Goal: Information Seeking & Learning: Compare options

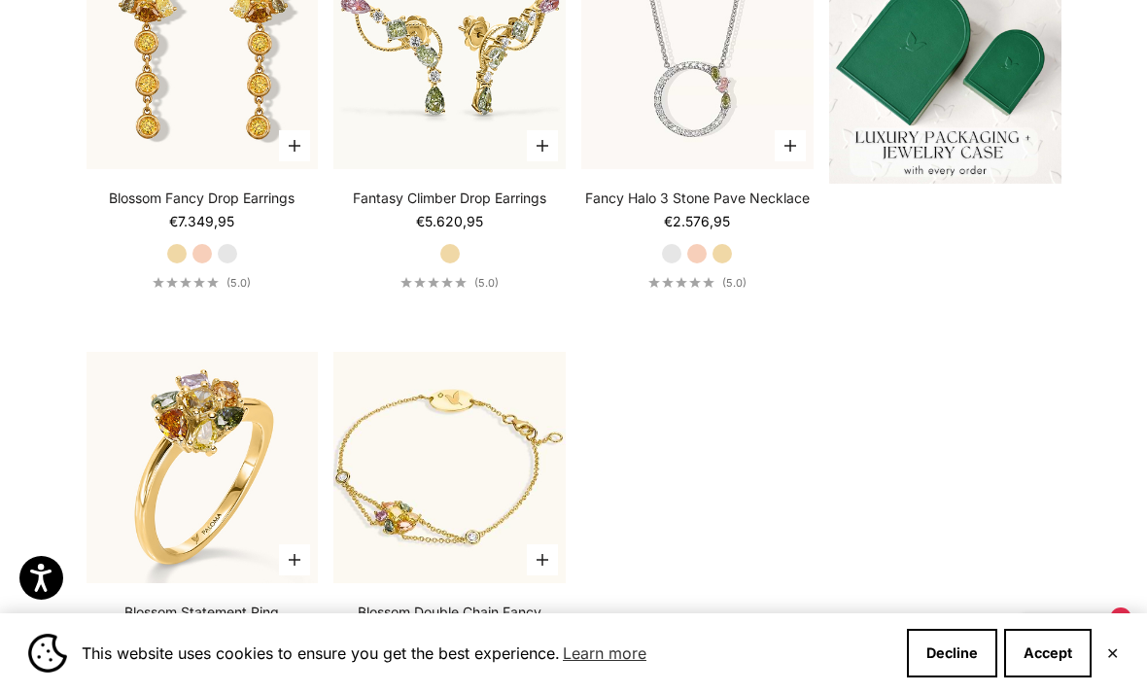
scroll to position [652, 0]
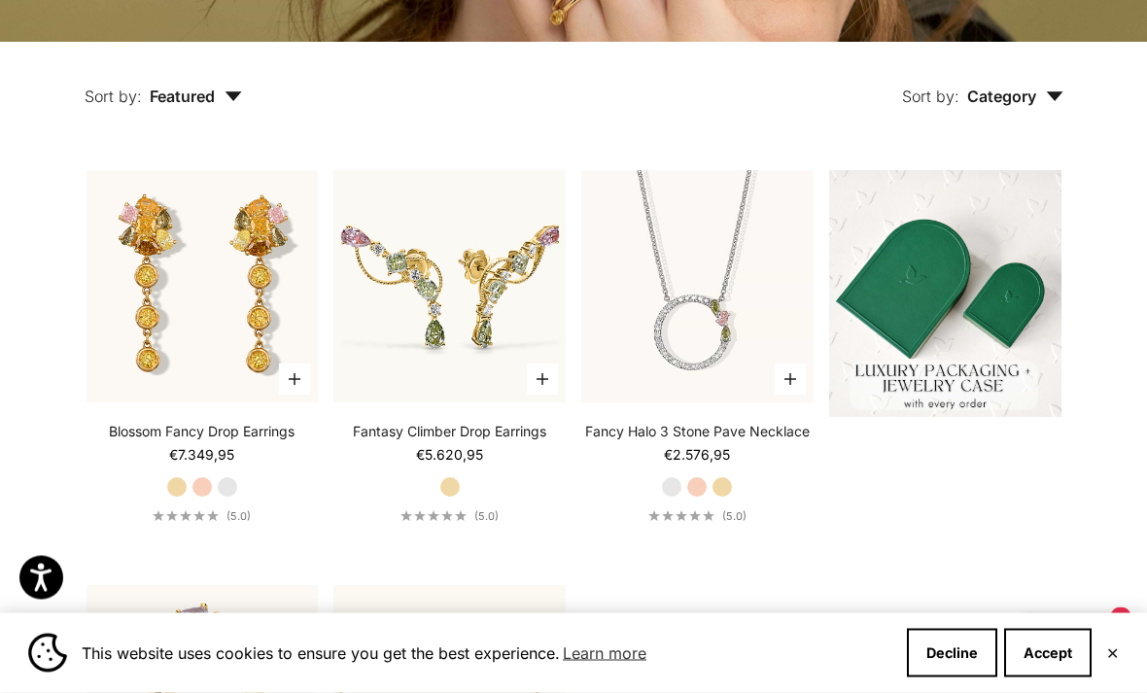
click at [720, 499] on label "Yellow Gold" at bounding box center [722, 487] width 21 height 21
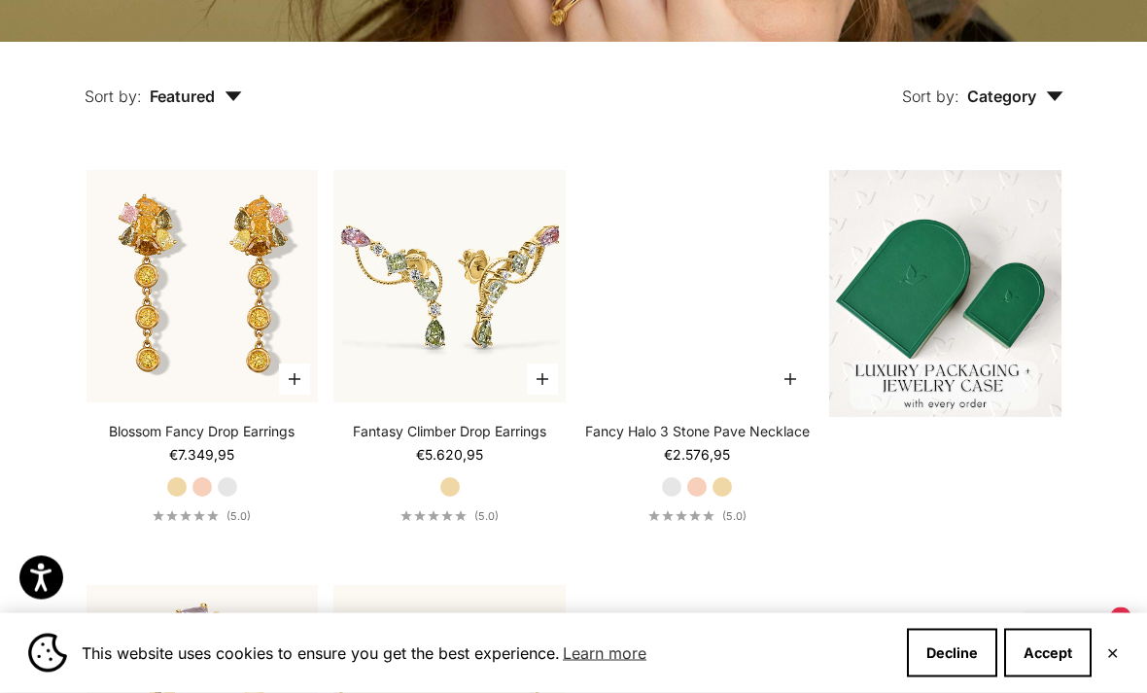
scroll to position [410, 0]
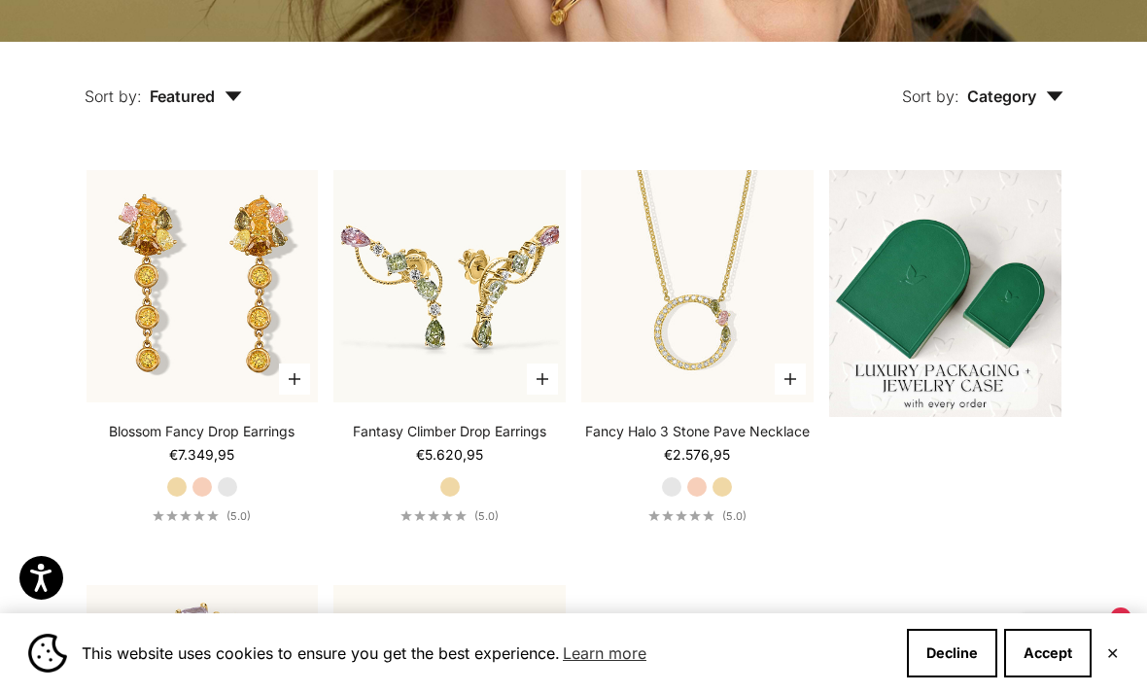
click at [754, 348] on img at bounding box center [698, 286] width 256 height 256
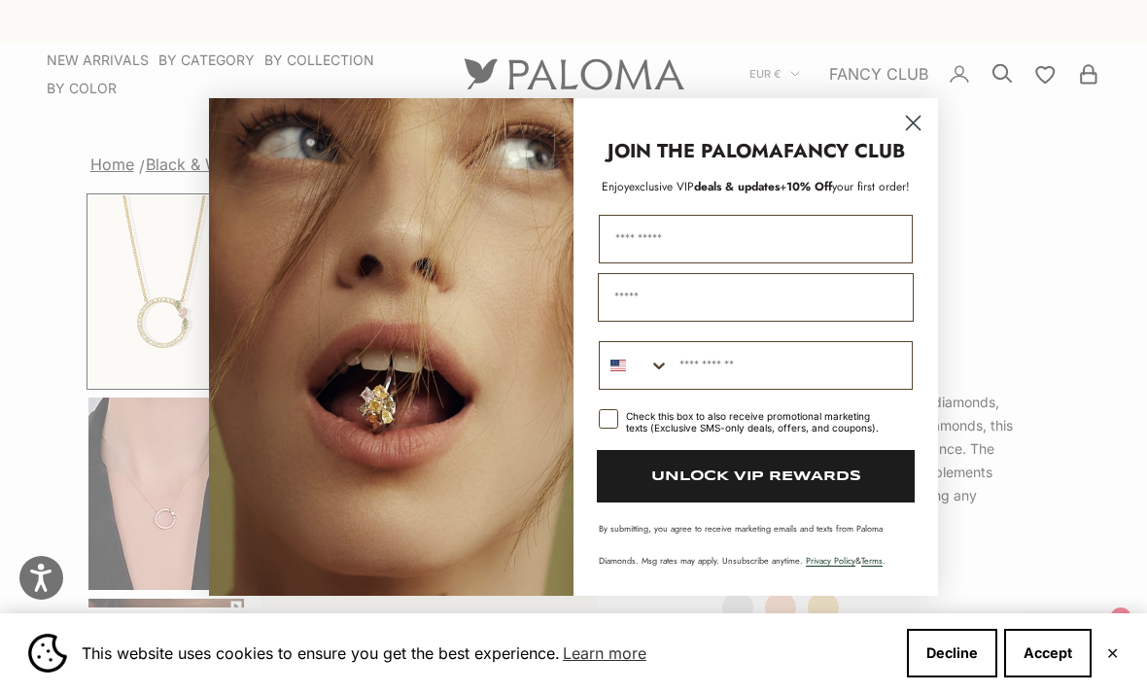
click at [918, 116] on icon "Close dialog" at bounding box center [914, 123] width 14 height 14
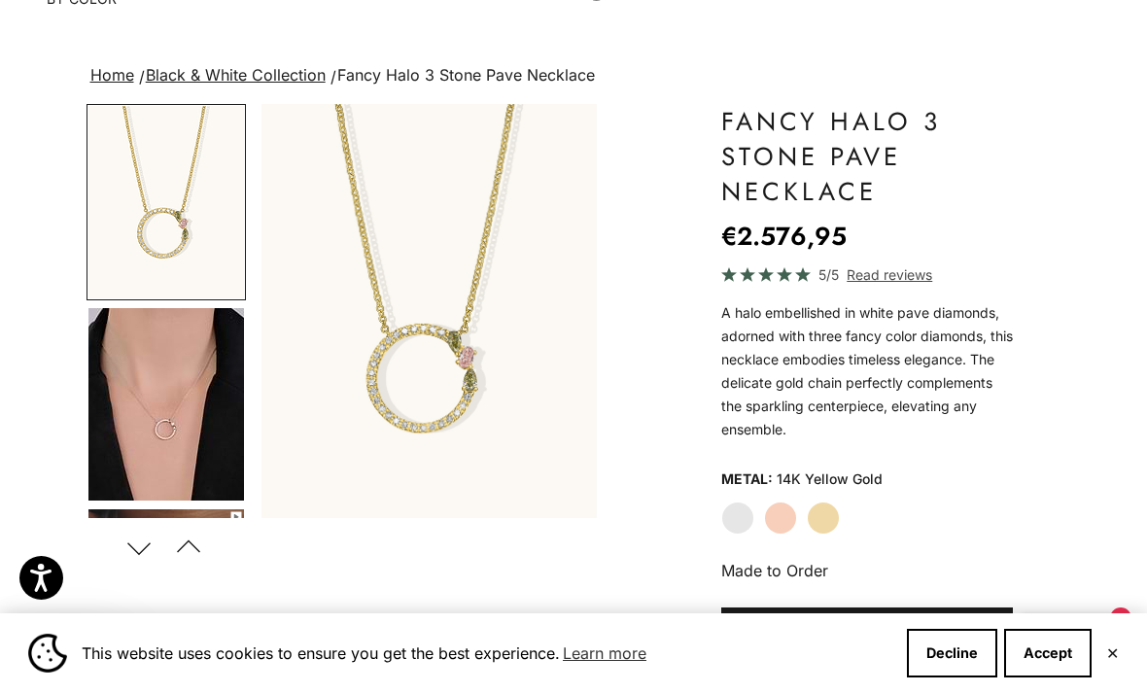
scroll to position [124, 0]
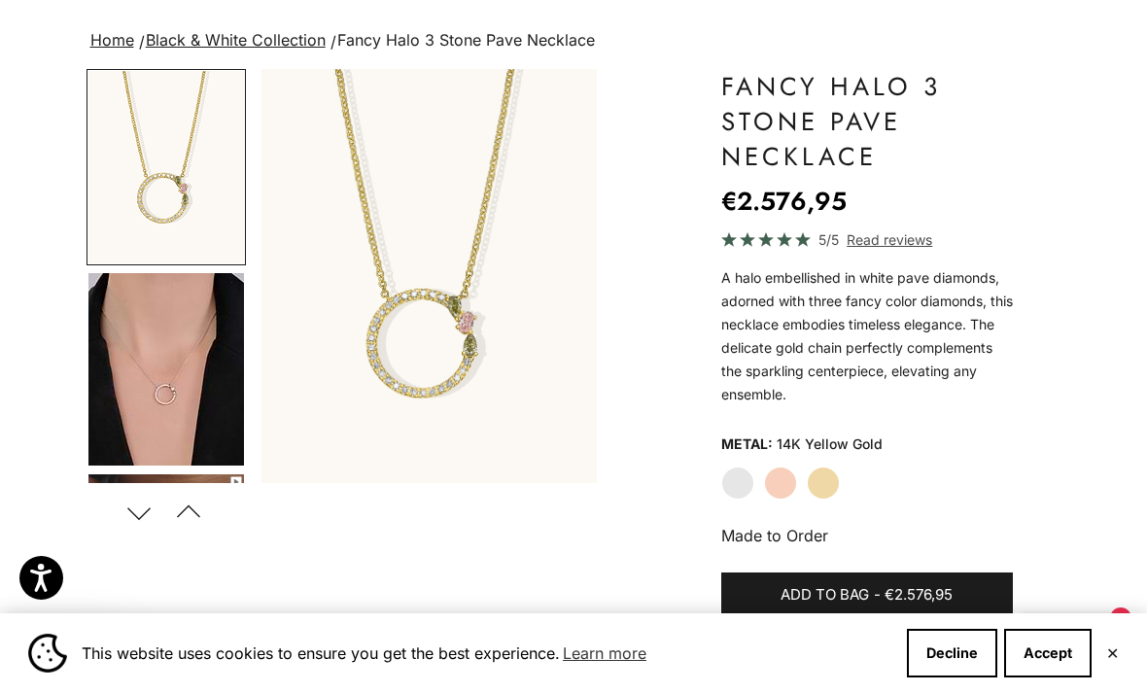
click at [115, 319] on img "Go to item 4" at bounding box center [166, 369] width 156 height 193
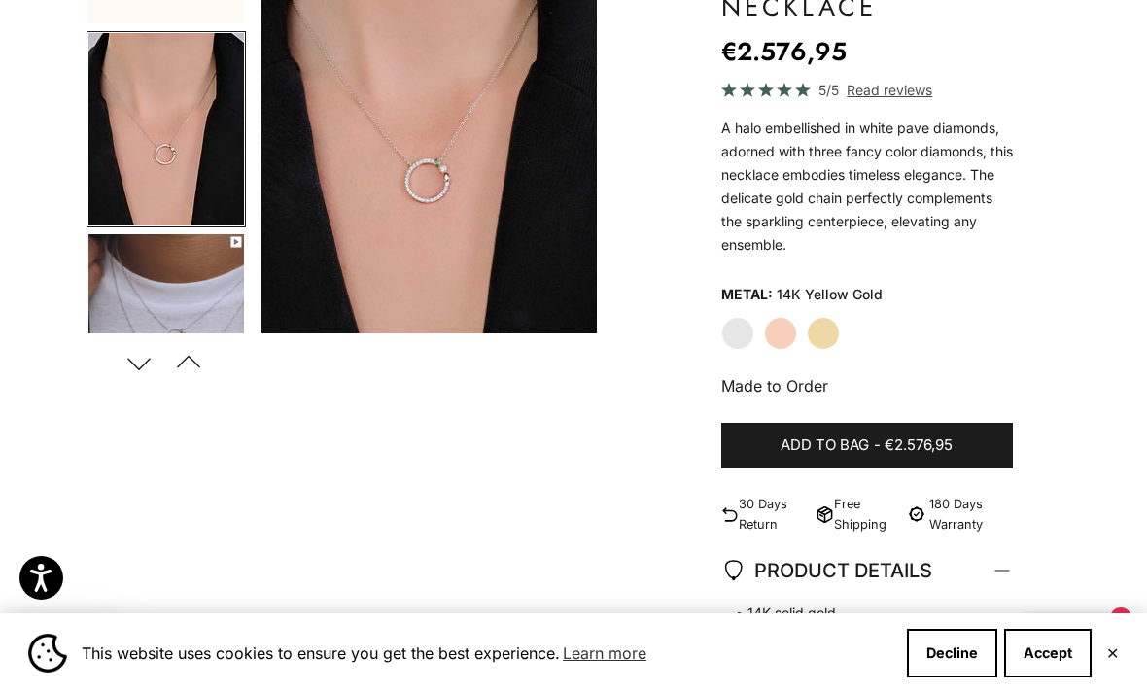
scroll to position [281, 0]
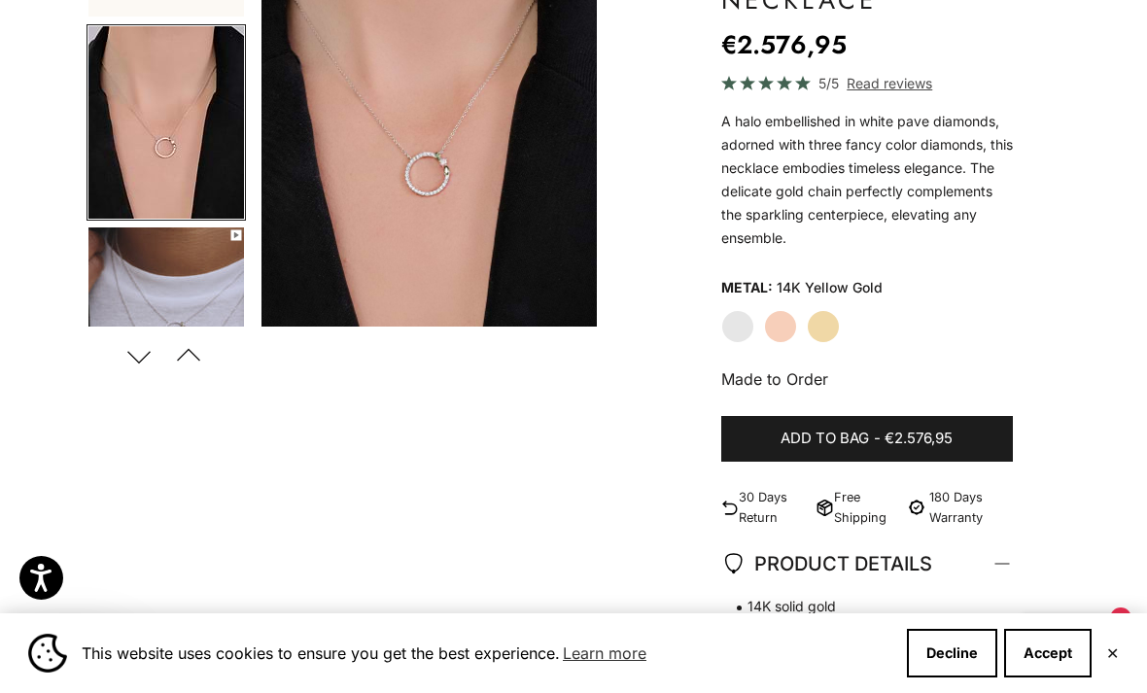
click at [191, 370] on button "Previous" at bounding box center [189, 356] width 44 height 45
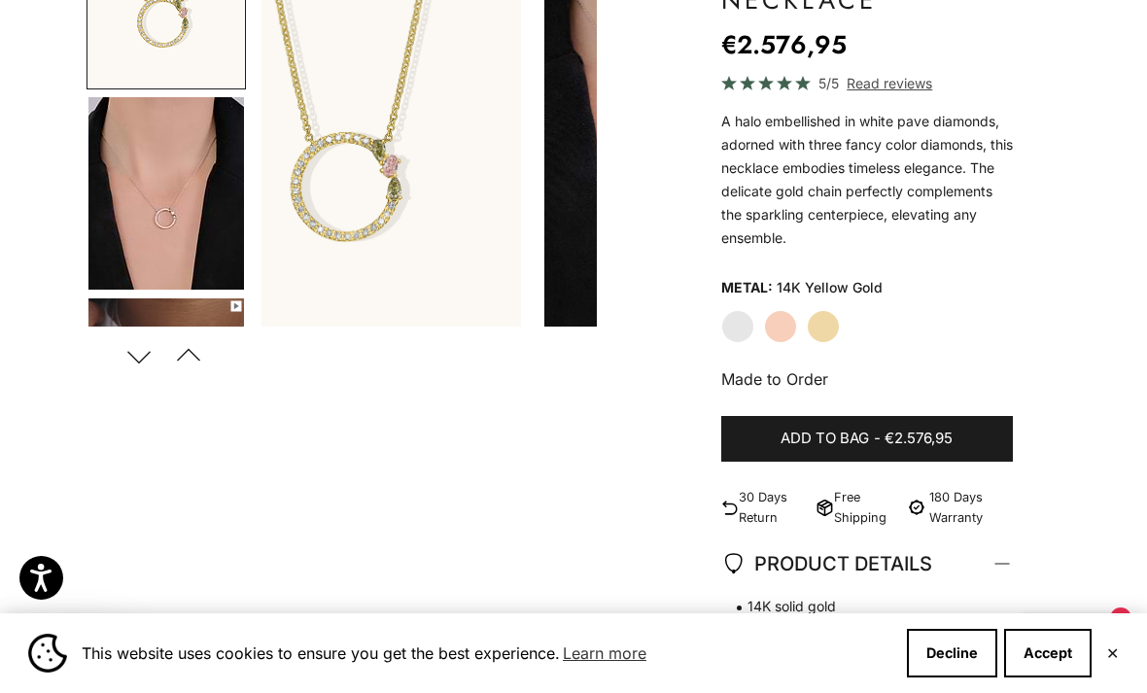
scroll to position [0, 0]
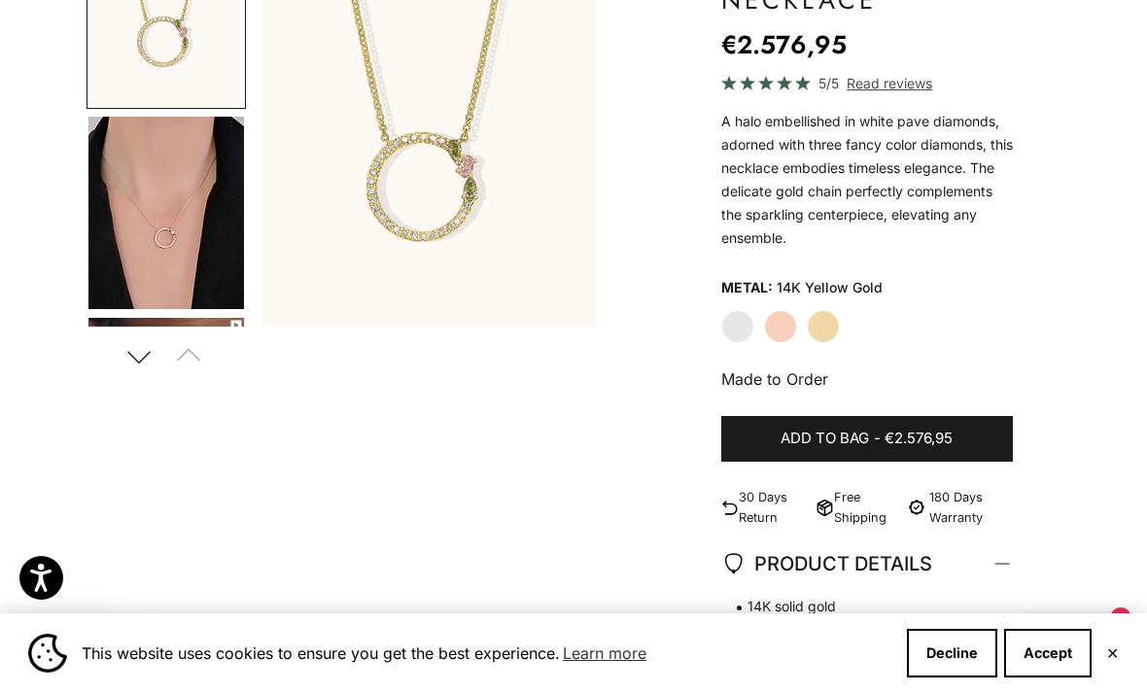
click at [136, 362] on button "Next" at bounding box center [140, 356] width 44 height 45
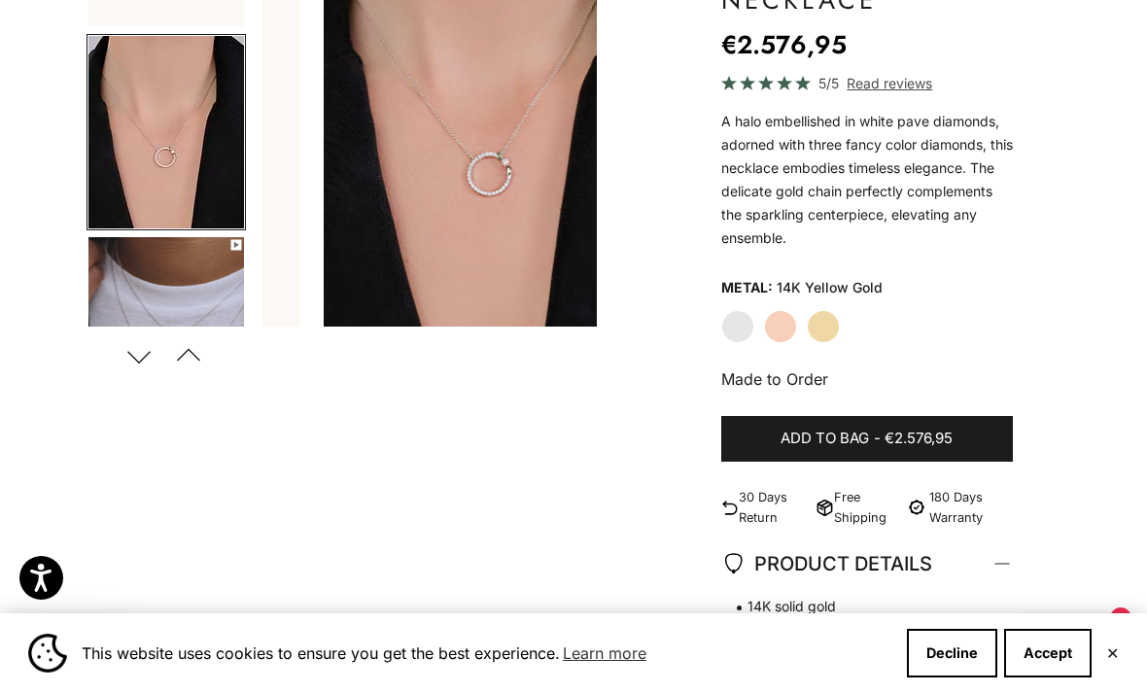
scroll to position [90, 0]
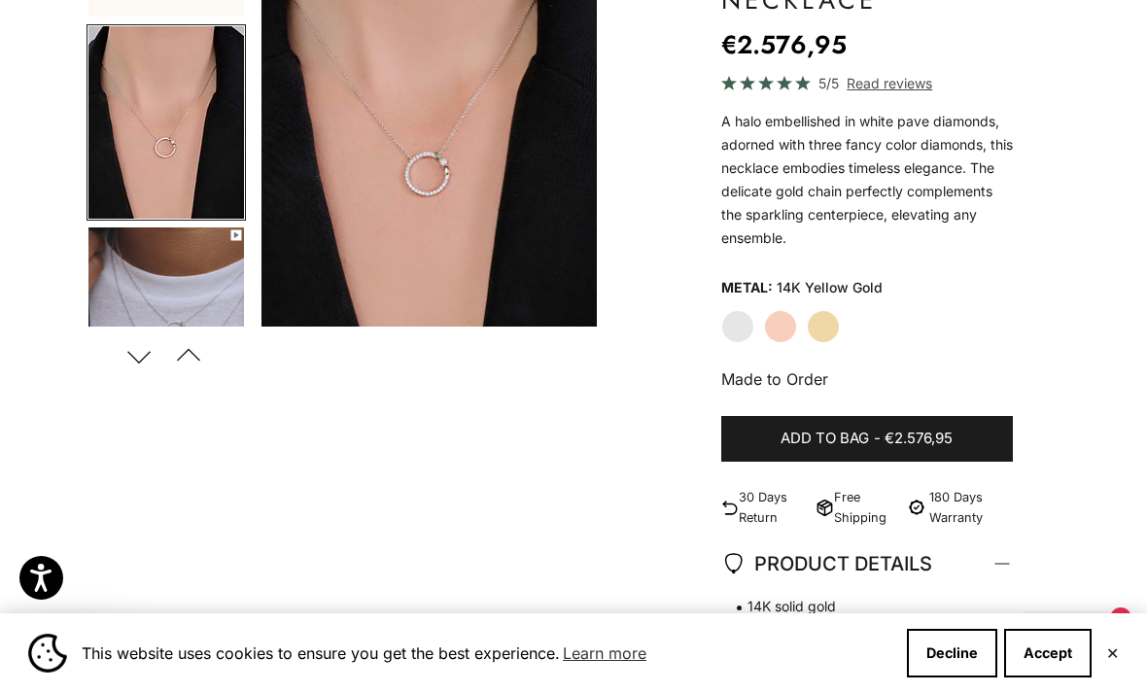
click at [123, 357] on button "Next" at bounding box center [140, 356] width 44 height 45
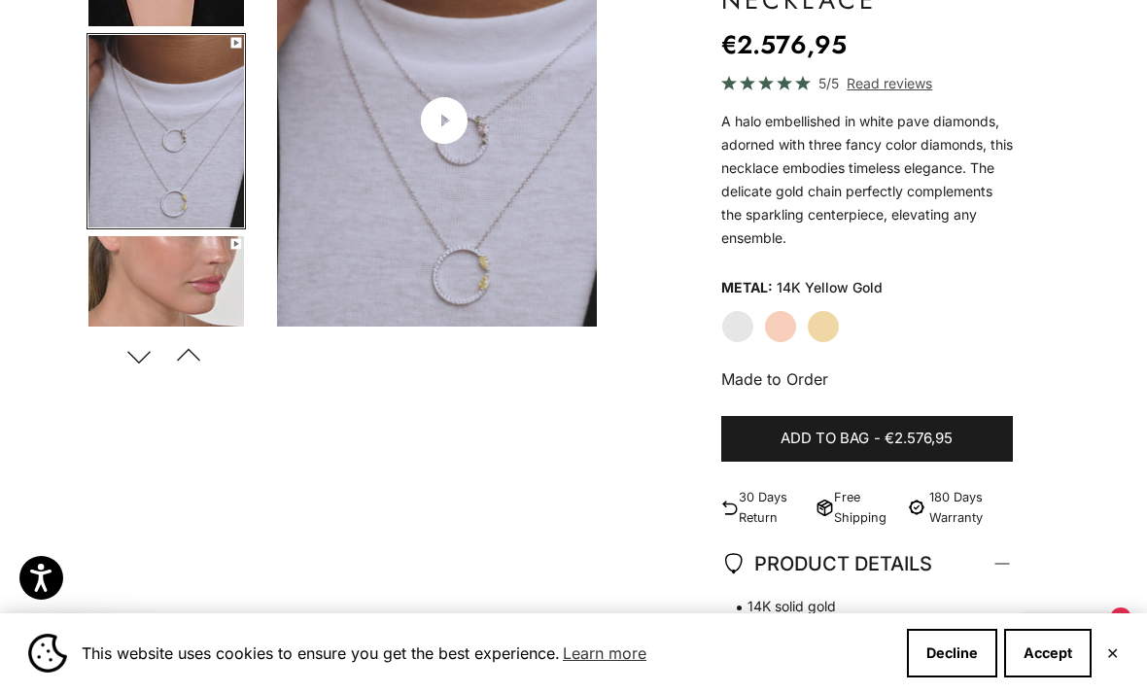
scroll to position [292, 0]
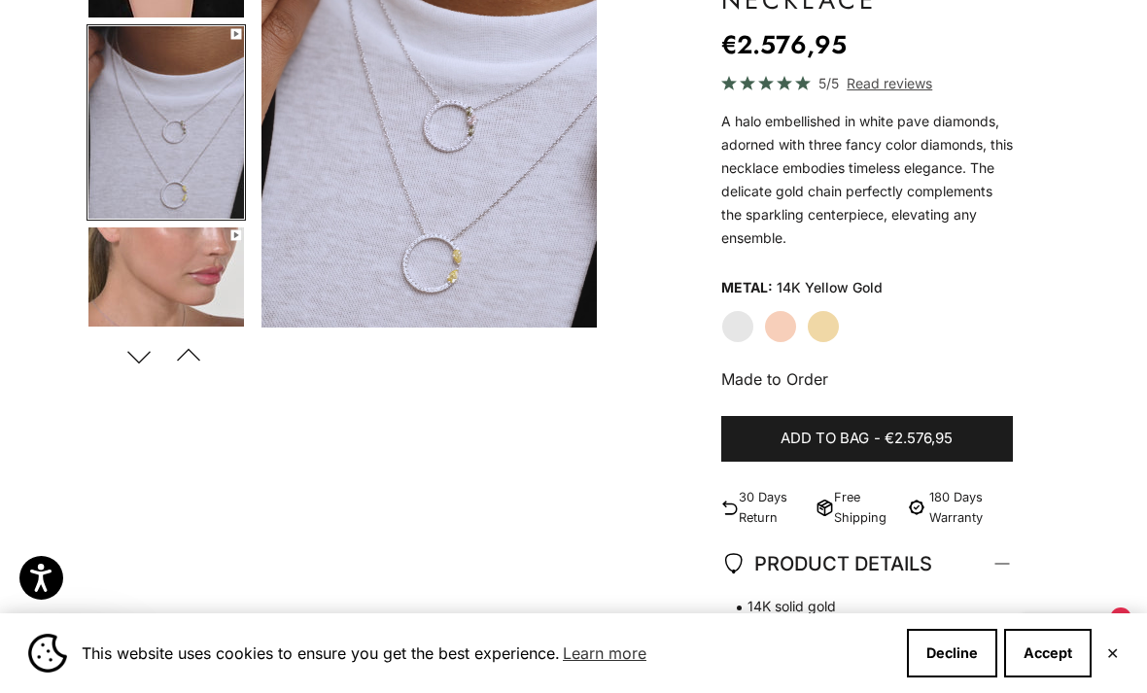
click at [122, 363] on button "Next" at bounding box center [140, 356] width 44 height 45
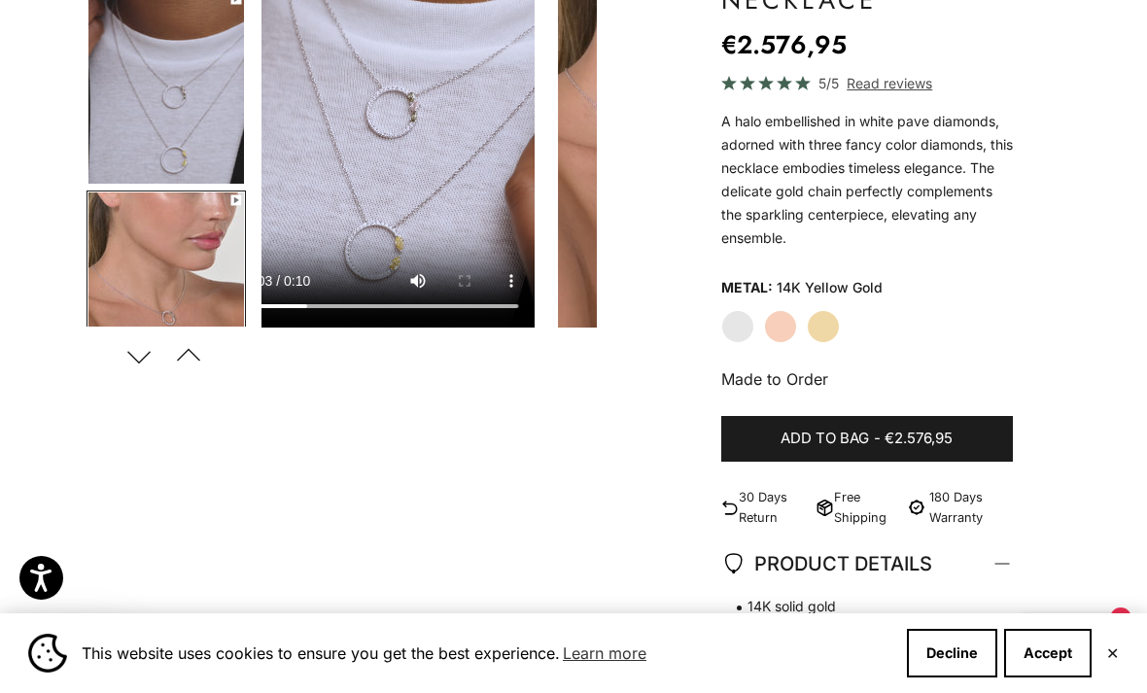
scroll to position [0, 1076]
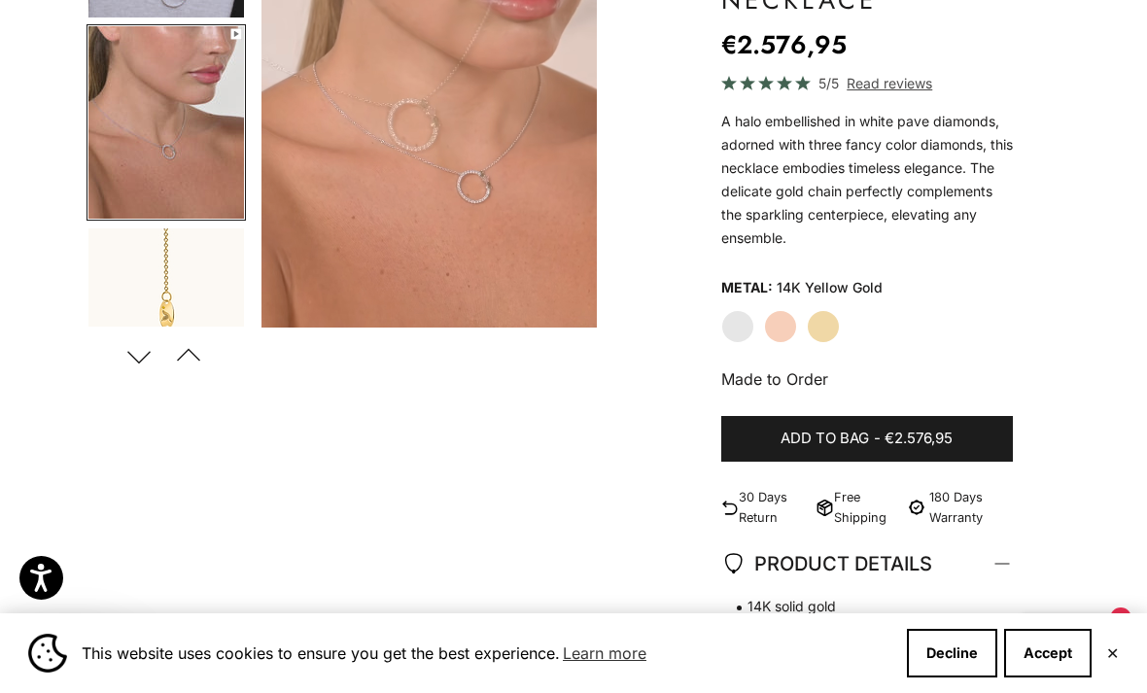
click at [94, 159] on img "Go to item 6" at bounding box center [166, 122] width 156 height 193
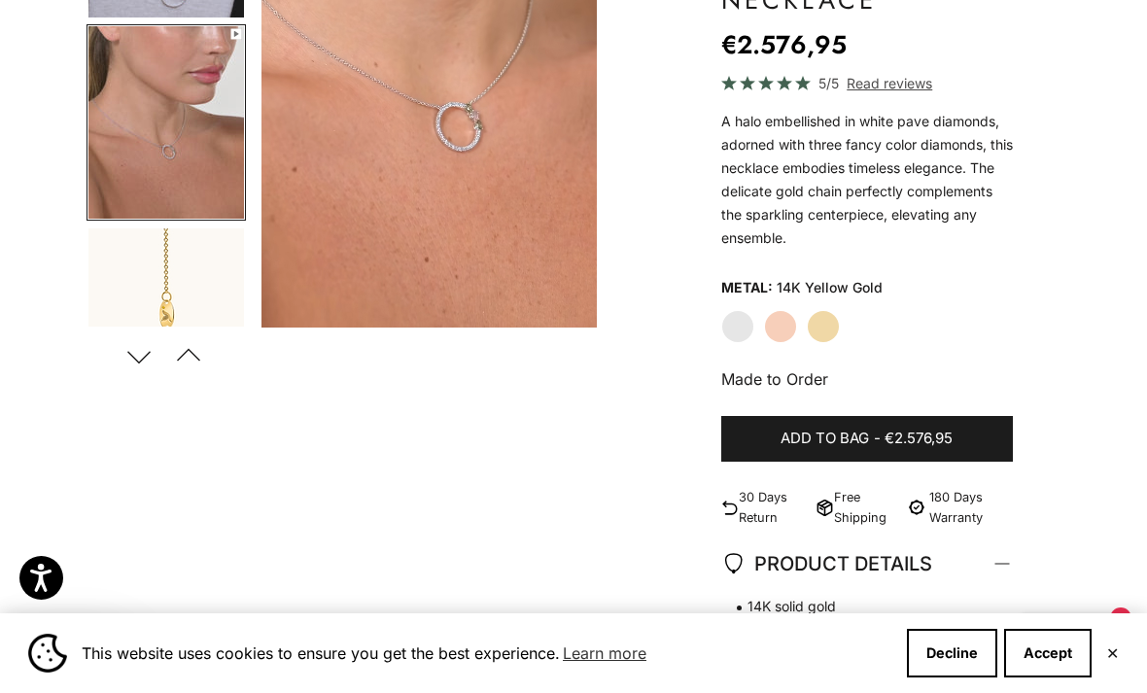
click at [130, 359] on button "Next" at bounding box center [140, 356] width 44 height 45
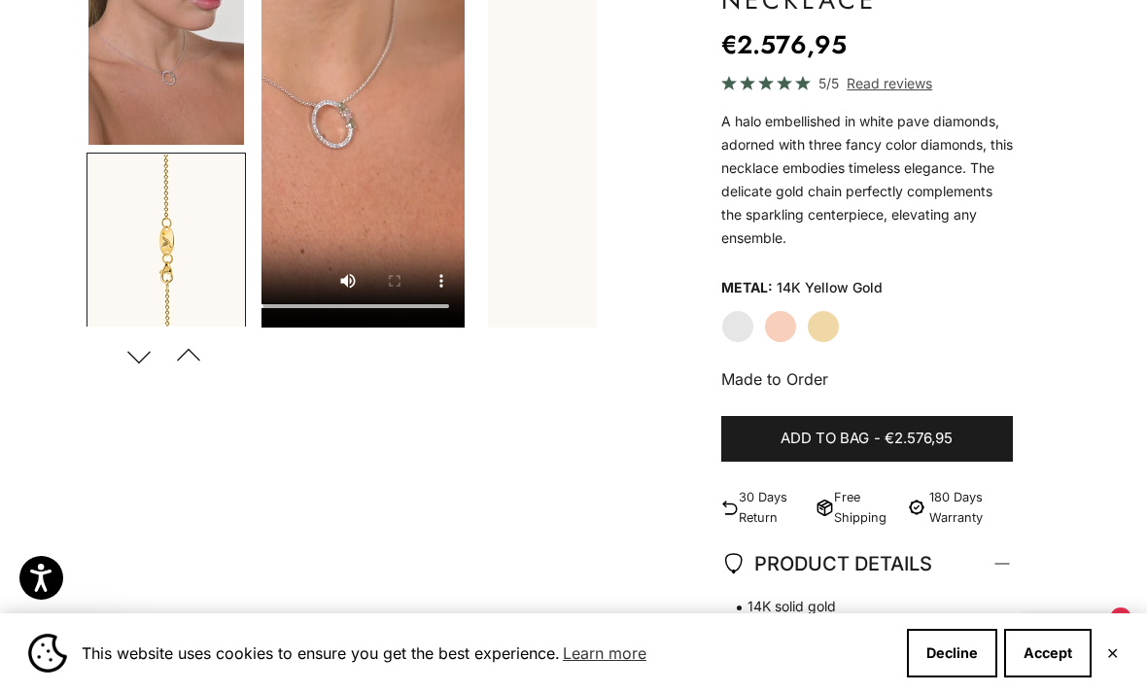
scroll to position [693, 0]
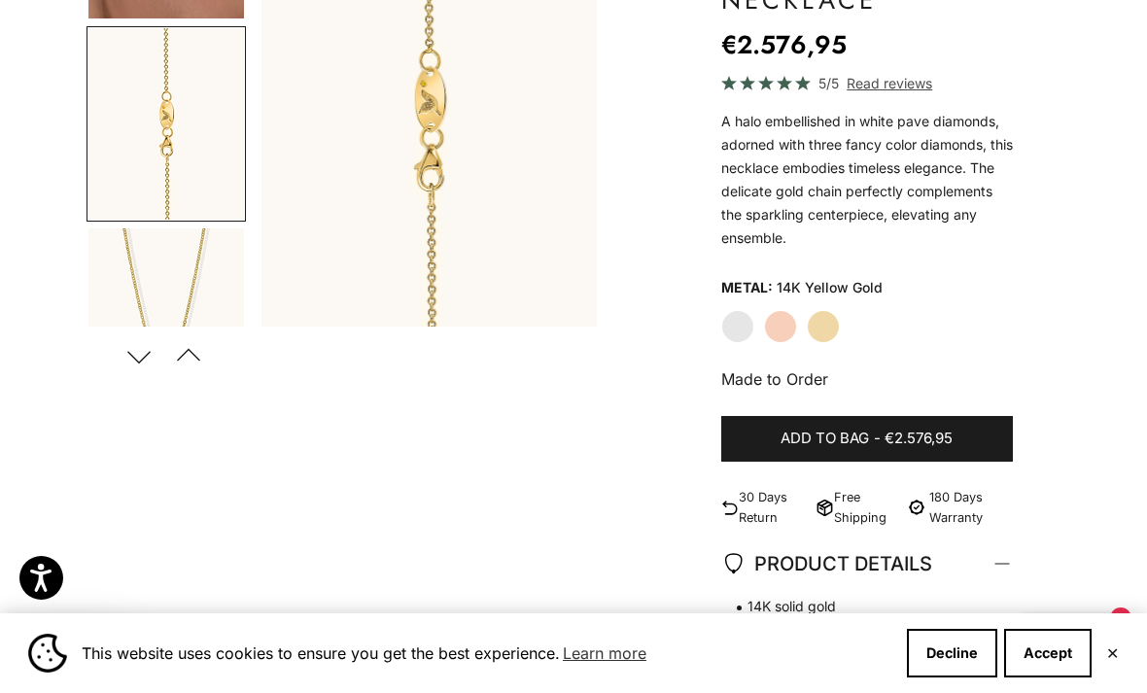
click at [122, 345] on button "Next" at bounding box center [140, 356] width 44 height 45
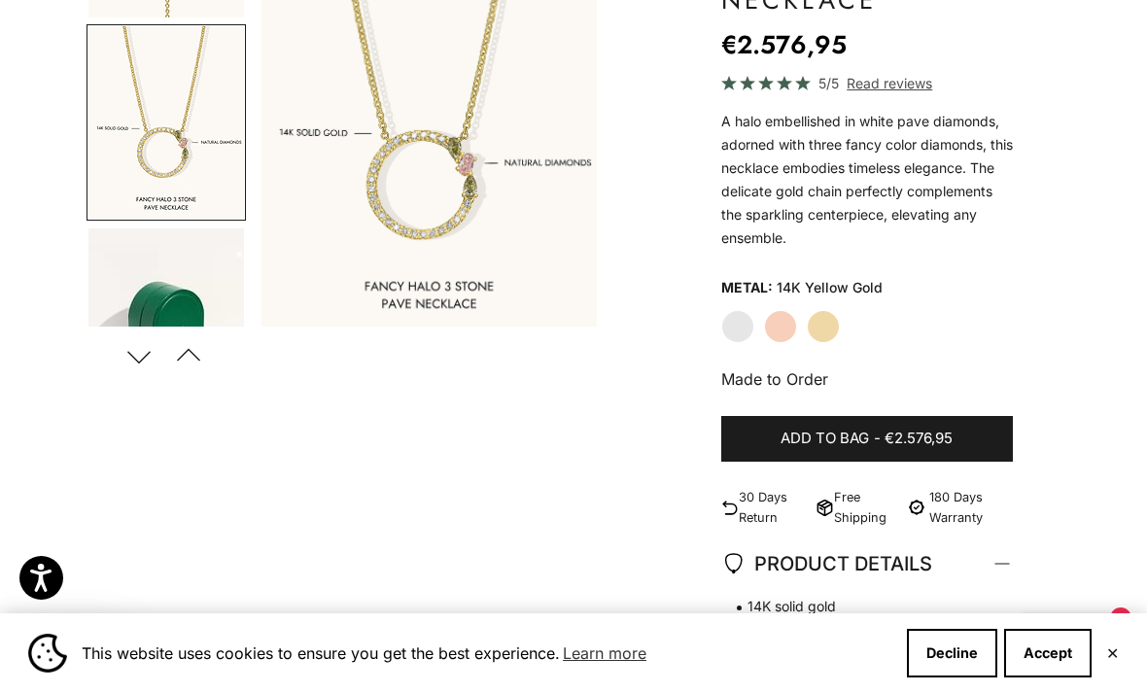
click at [119, 335] on button "Next" at bounding box center [140, 356] width 44 height 45
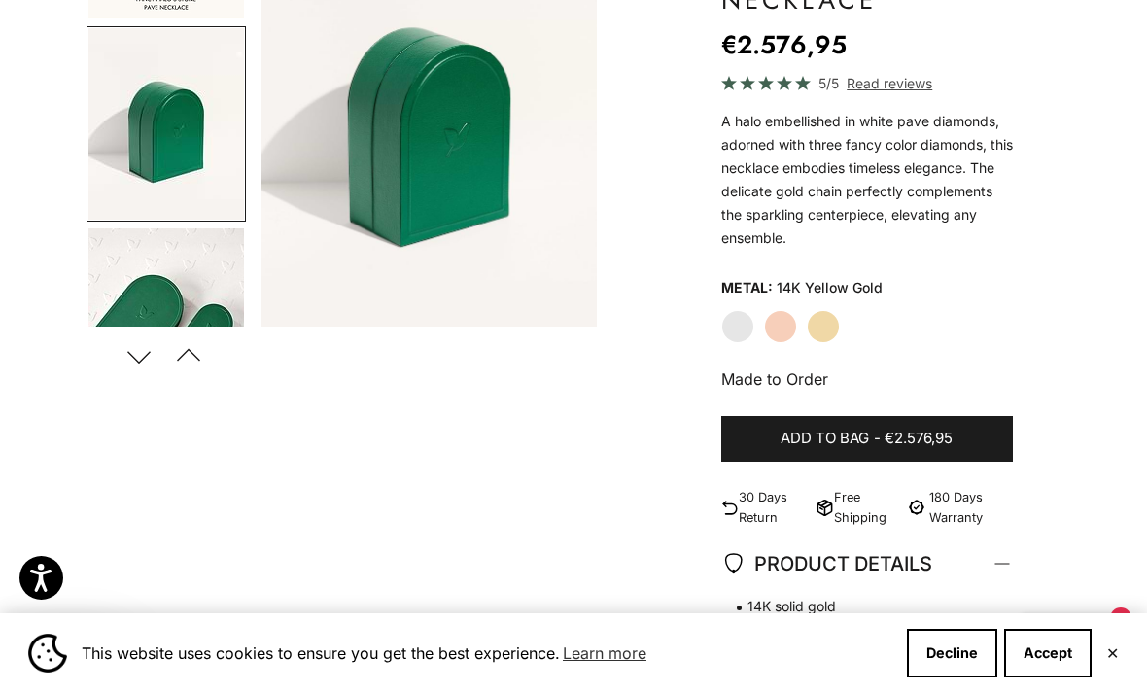
click at [121, 334] on button "Next" at bounding box center [140, 356] width 44 height 45
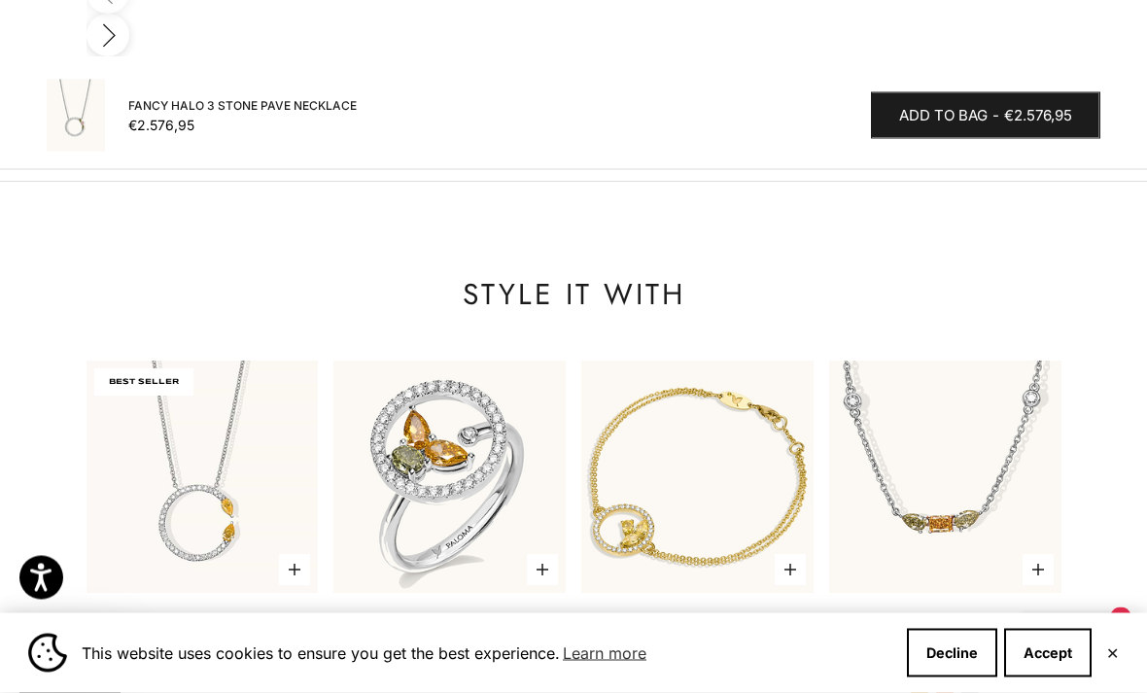
click at [738, 375] on img at bounding box center [698, 478] width 256 height 256
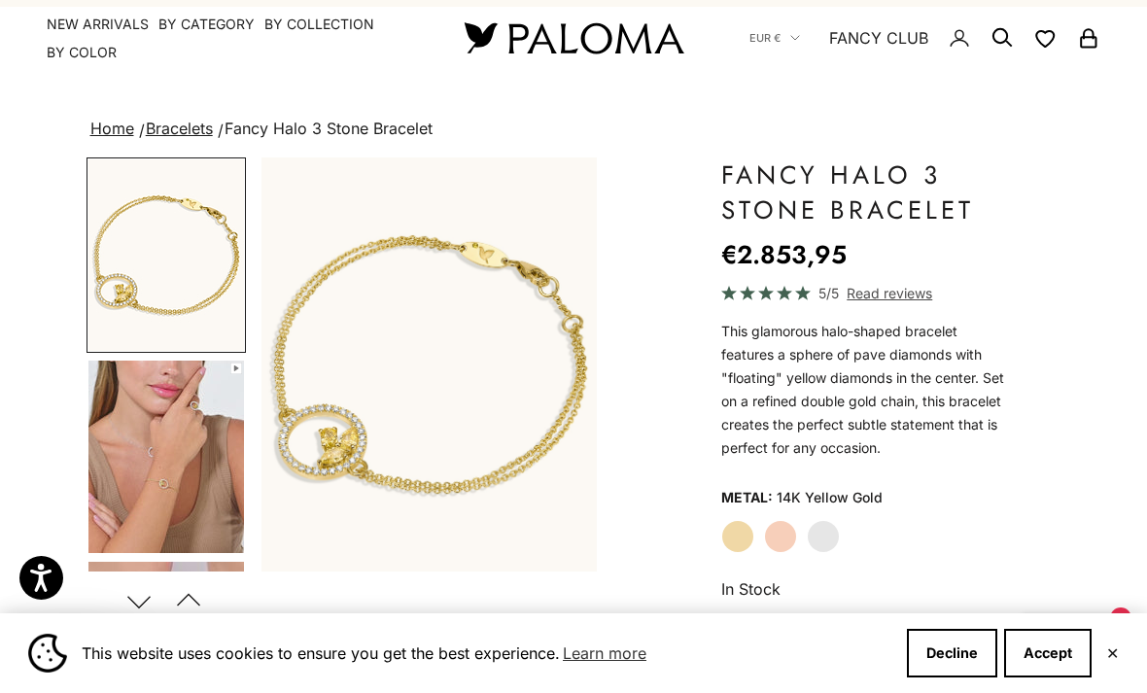
scroll to position [133, 0]
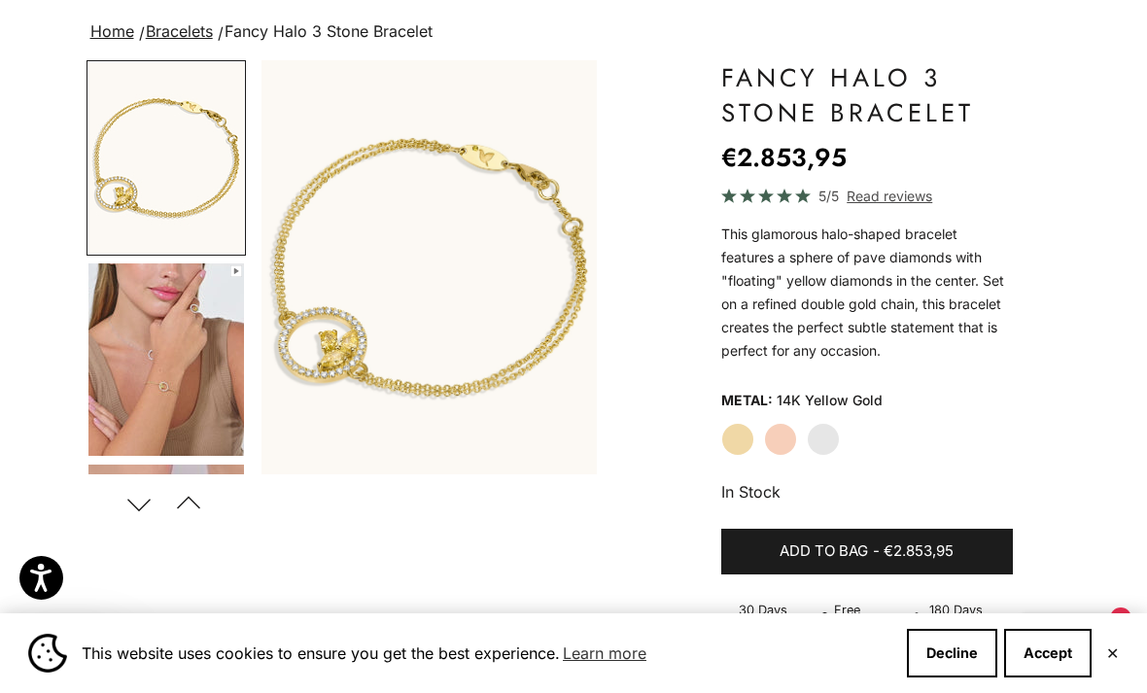
click at [133, 307] on img "Go to item 4" at bounding box center [166, 360] width 156 height 193
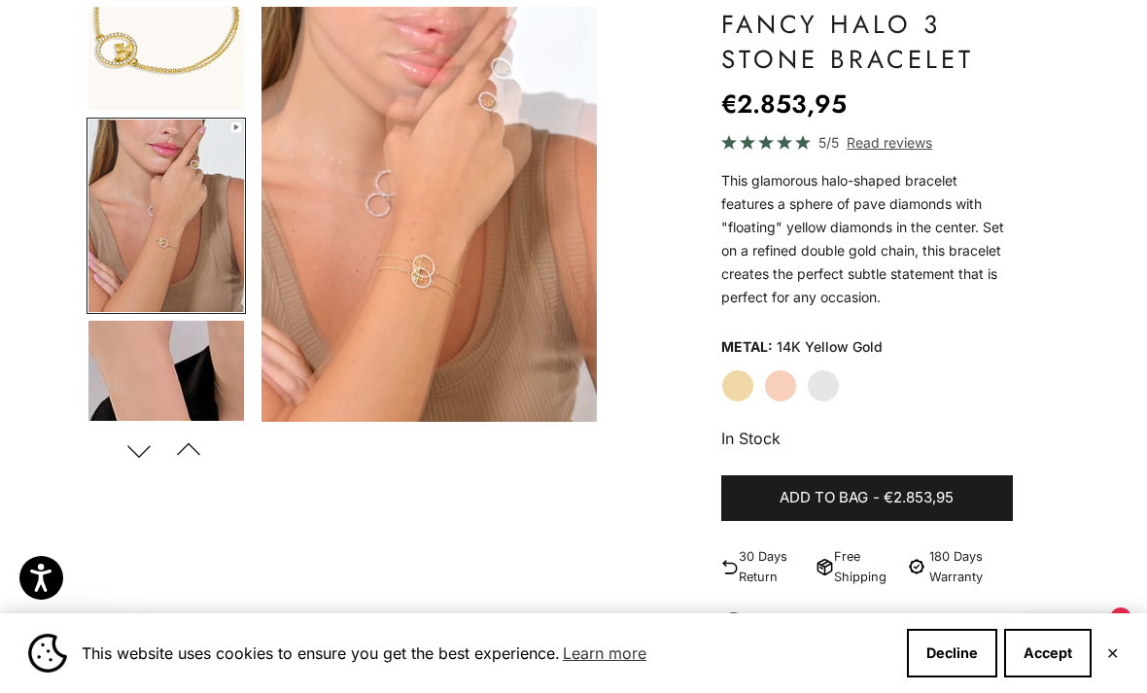
scroll to position [209, 0]
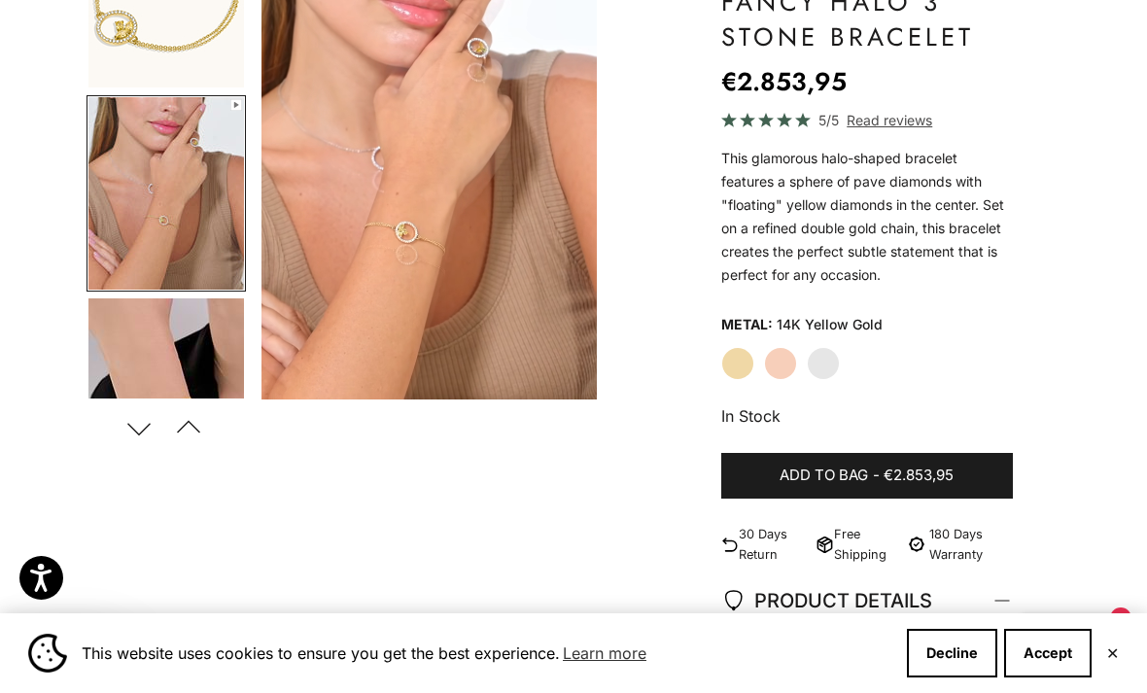
click at [137, 343] on img "Go to item 5" at bounding box center [166, 395] width 156 height 192
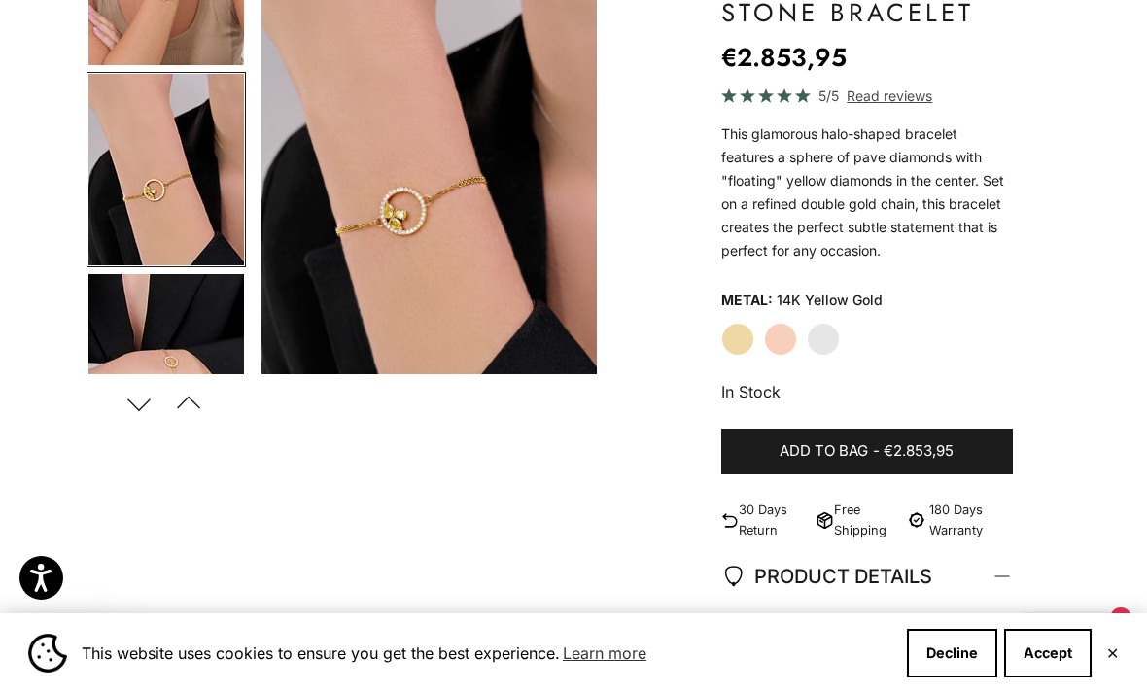
scroll to position [253, 0]
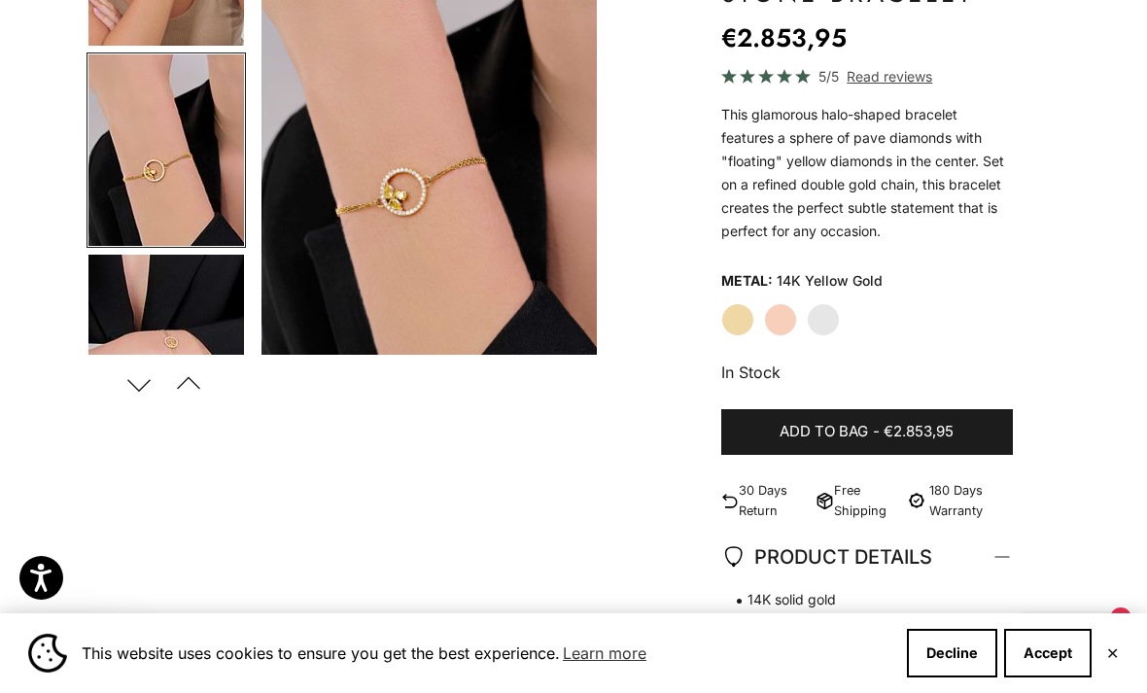
click at [133, 317] on img "Go to item 6" at bounding box center [166, 351] width 156 height 193
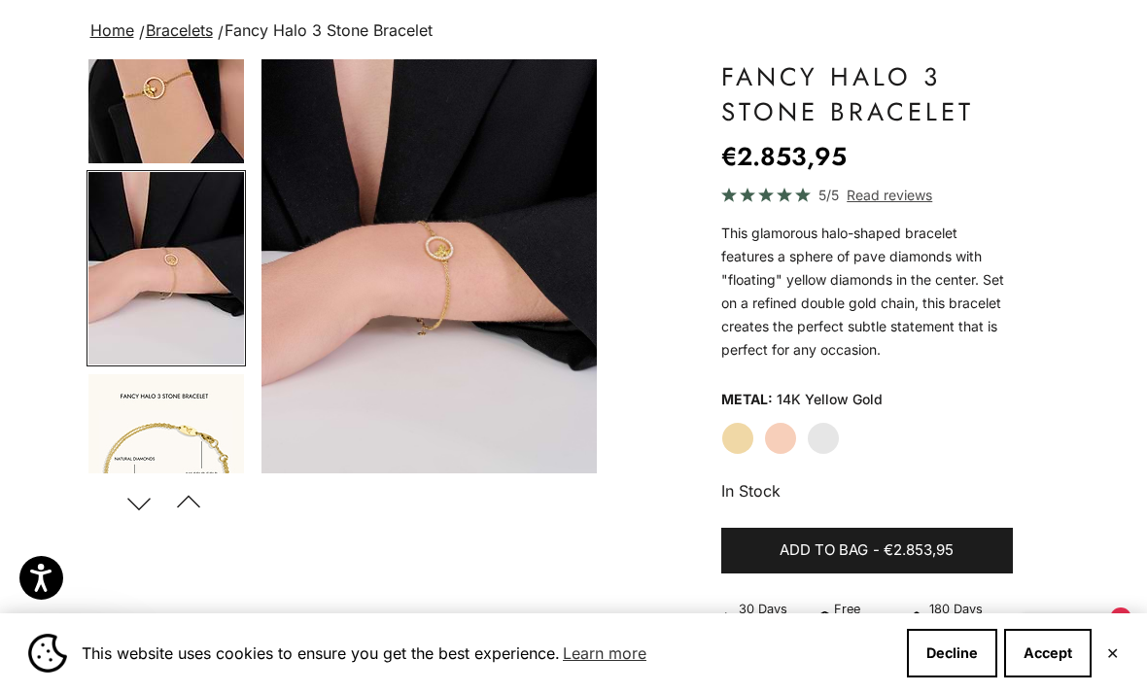
scroll to position [0, 0]
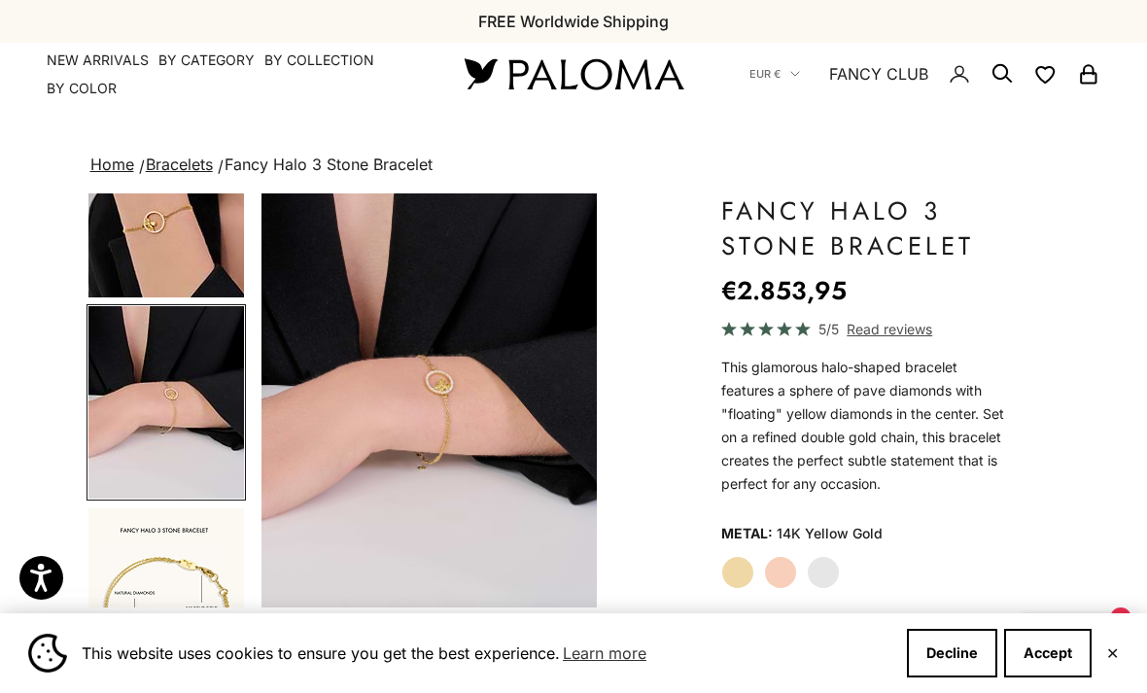
click at [62, 66] on link "NEW ARRIVALS" at bounding box center [98, 60] width 102 height 19
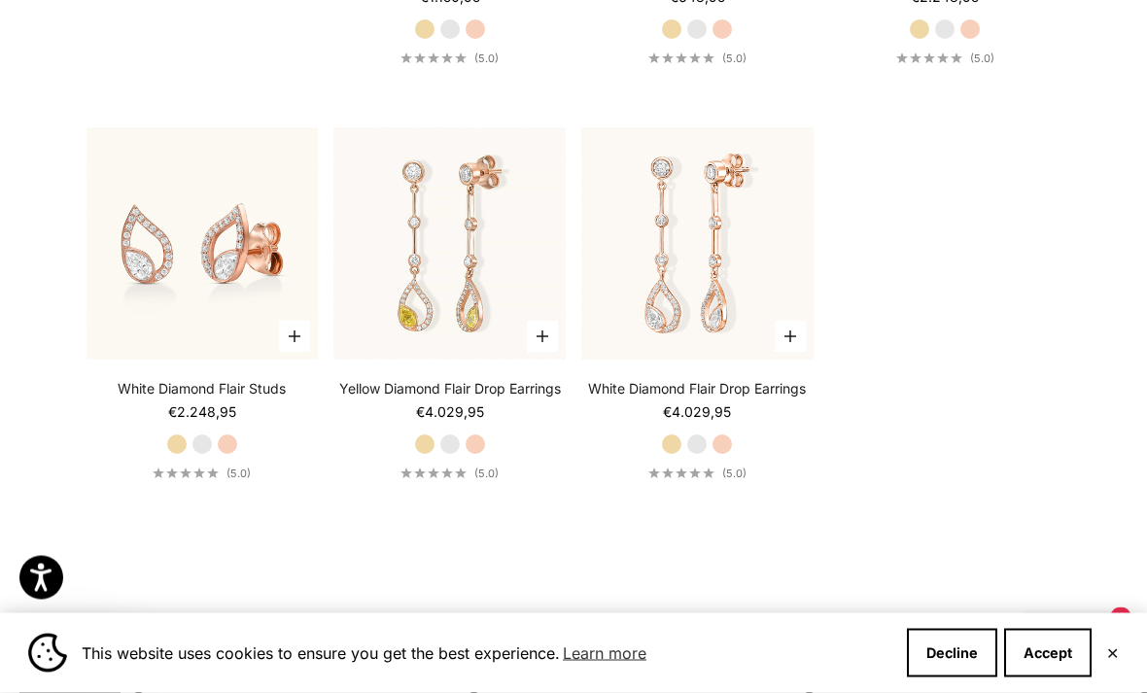
scroll to position [3435, 0]
click at [679, 455] on label "Yellow Gold" at bounding box center [671, 444] width 21 height 21
click at [724, 455] on label "Rose Gold" at bounding box center [722, 444] width 21 height 21
click at [668, 455] on label "Yellow Gold" at bounding box center [671, 444] width 21 height 21
click at [739, 305] on img at bounding box center [698, 244] width 256 height 256
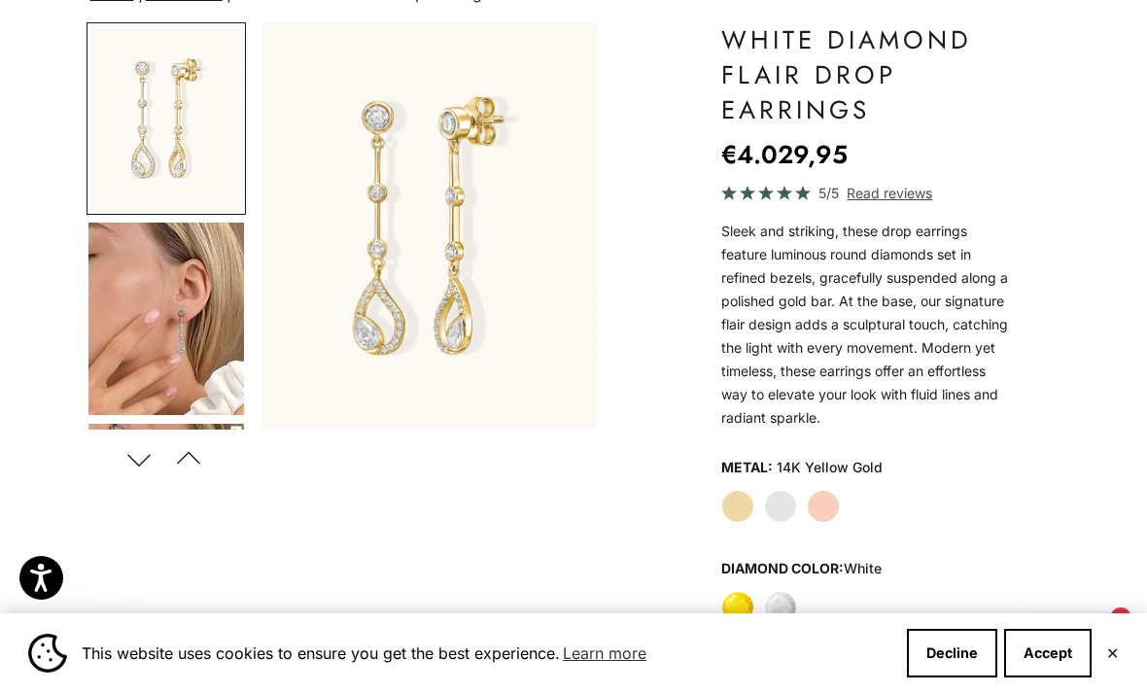
scroll to position [183, 0]
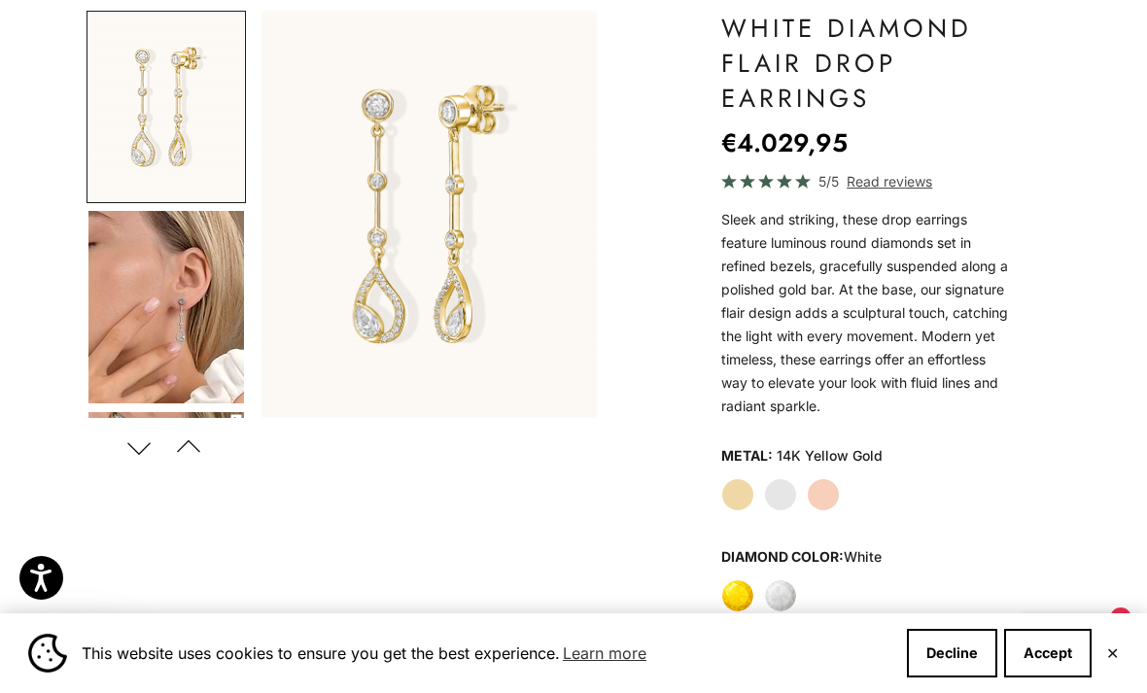
click at [105, 286] on img "Go to item 4" at bounding box center [166, 307] width 156 height 193
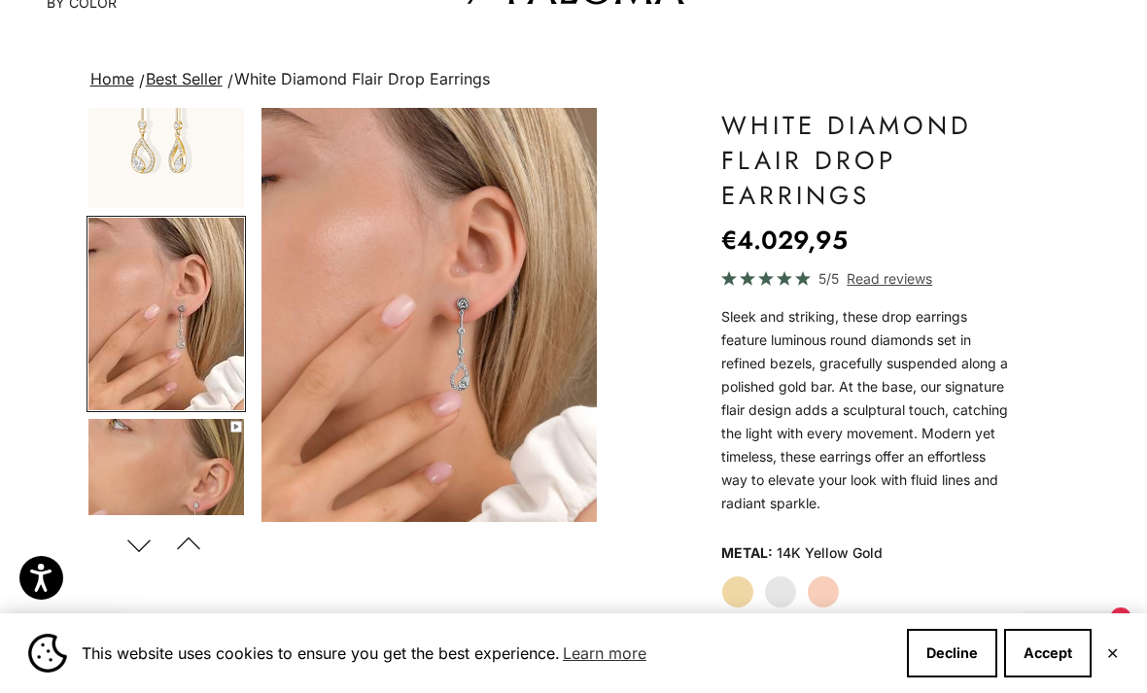
scroll to position [80, 0]
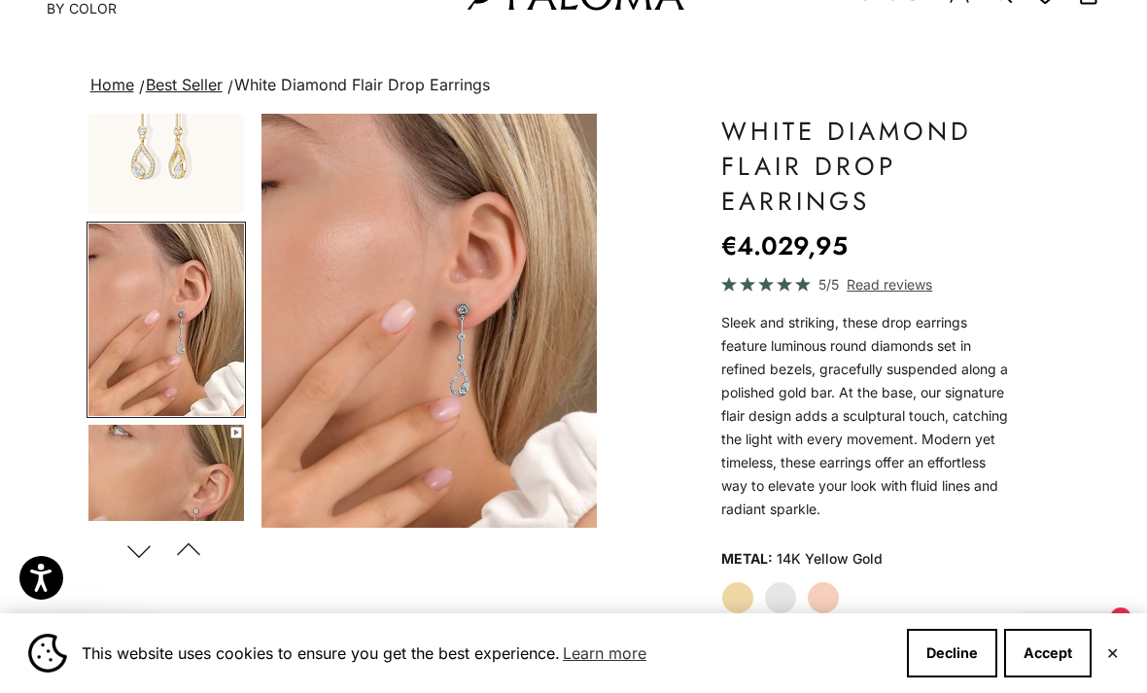
click at [106, 160] on img "Go to item 2" at bounding box center [166, 119] width 156 height 189
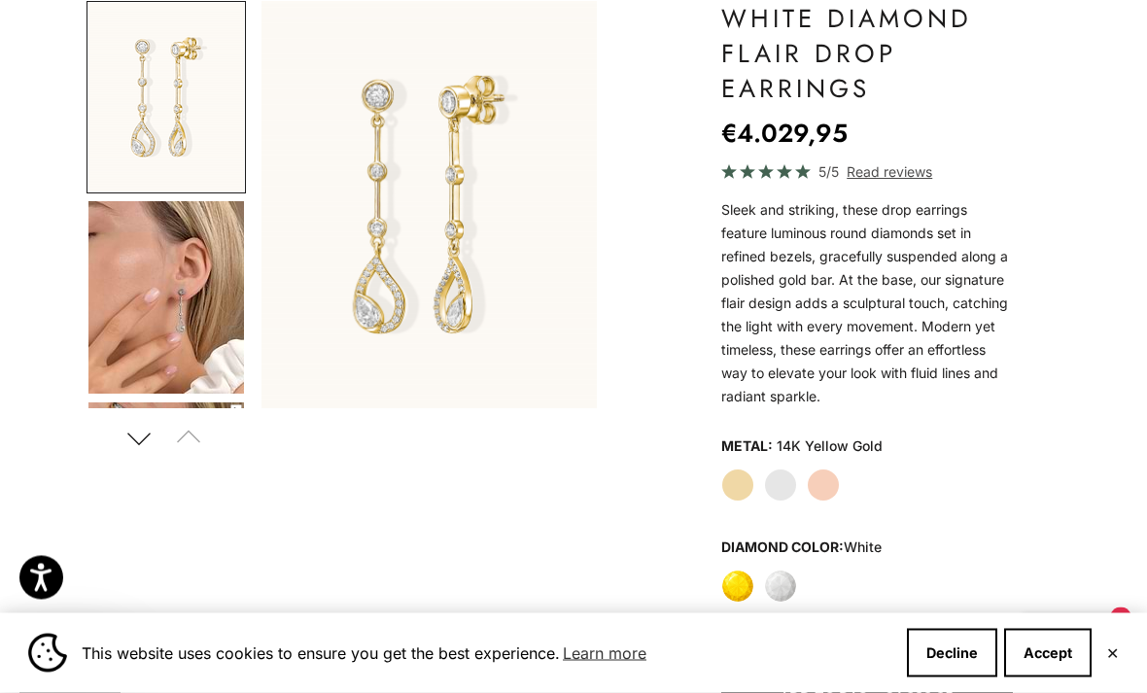
scroll to position [199, 0]
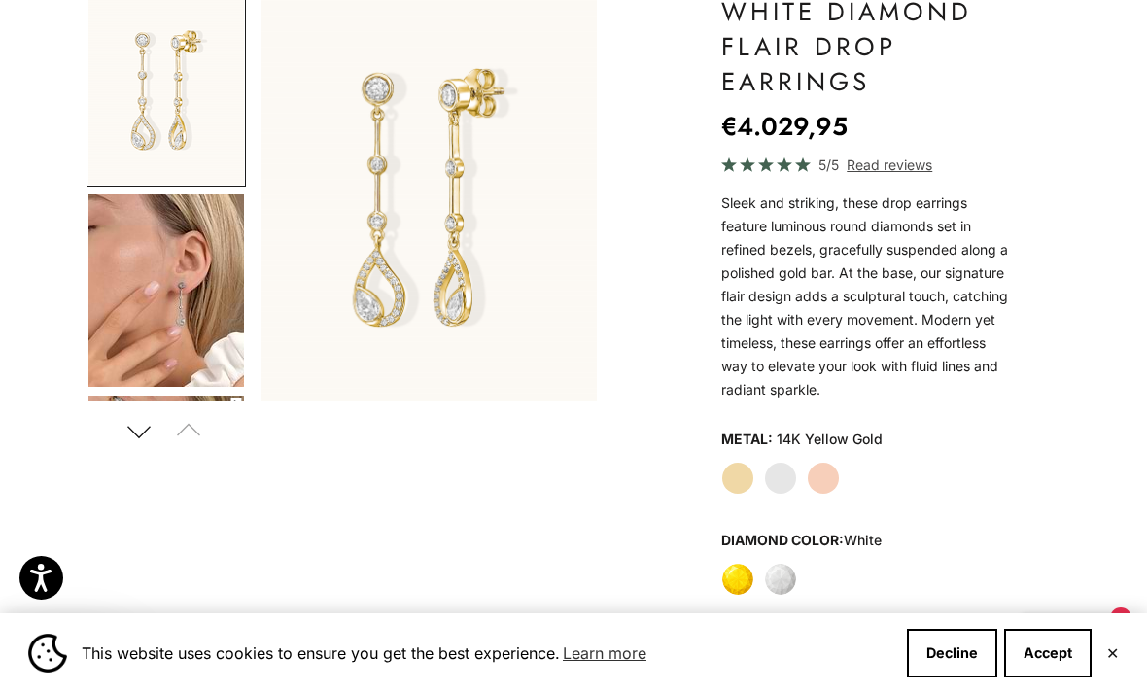
click at [125, 301] on img "Go to item 4" at bounding box center [166, 290] width 156 height 193
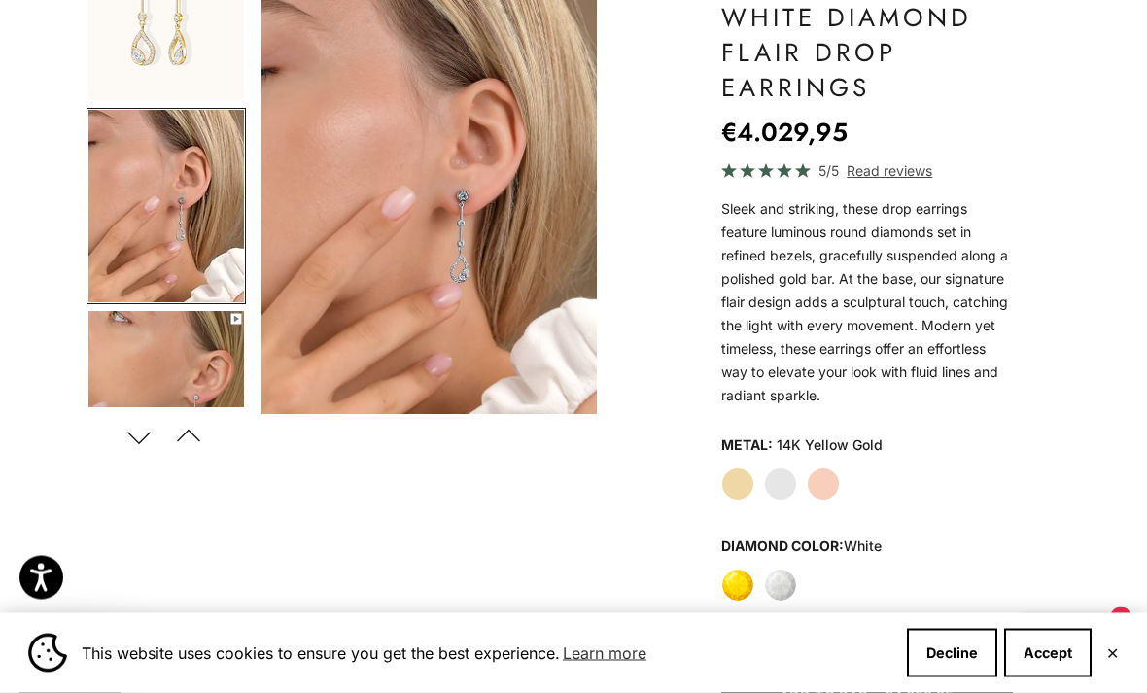
scroll to position [0, 0]
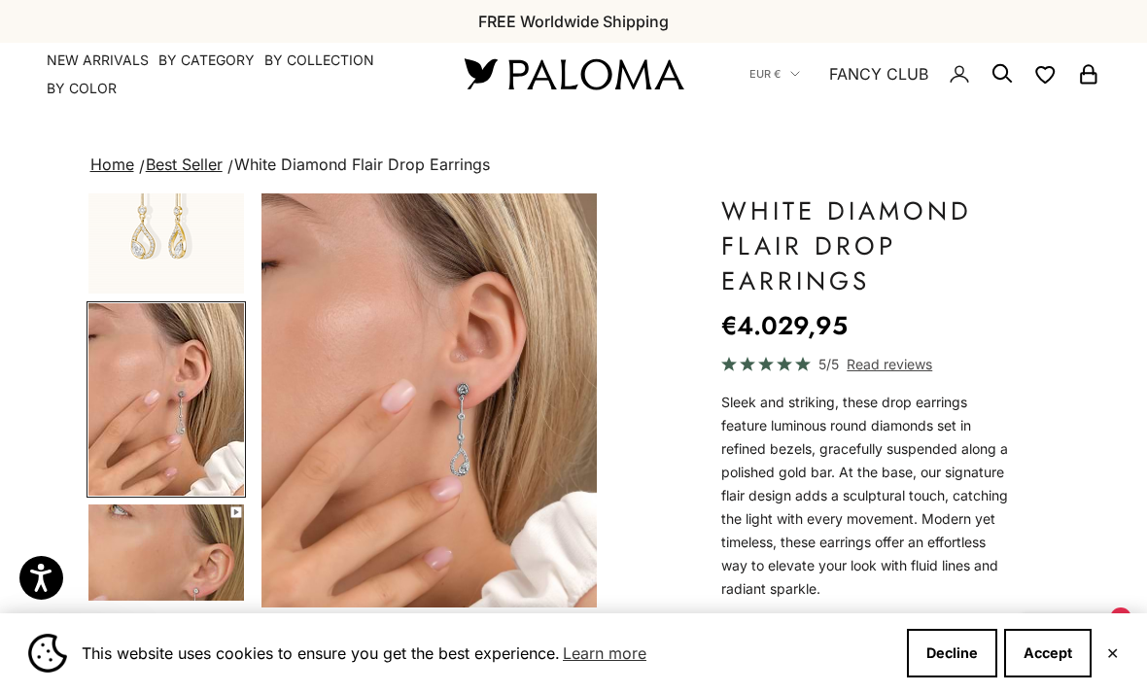
click at [61, 63] on link "NEW ARRIVALS" at bounding box center [98, 60] width 102 height 19
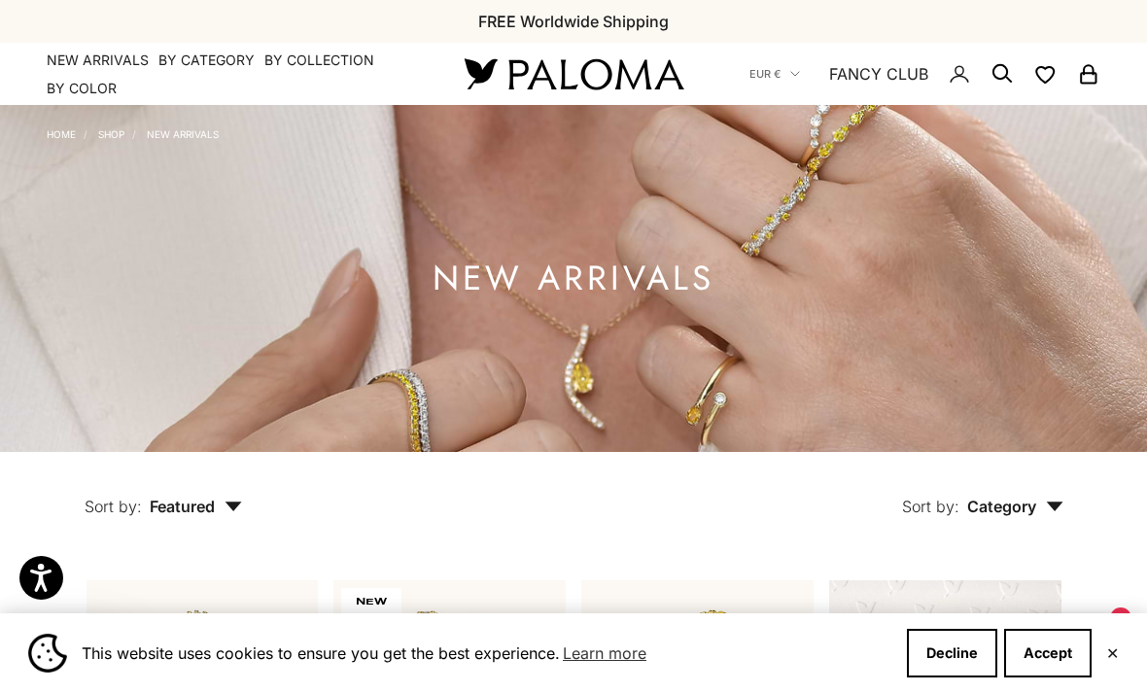
click at [65, 63] on link "NEW ARRIVALS" at bounding box center [98, 60] width 102 height 19
click at [192, 67] on summary "By Category" at bounding box center [206, 60] width 96 height 19
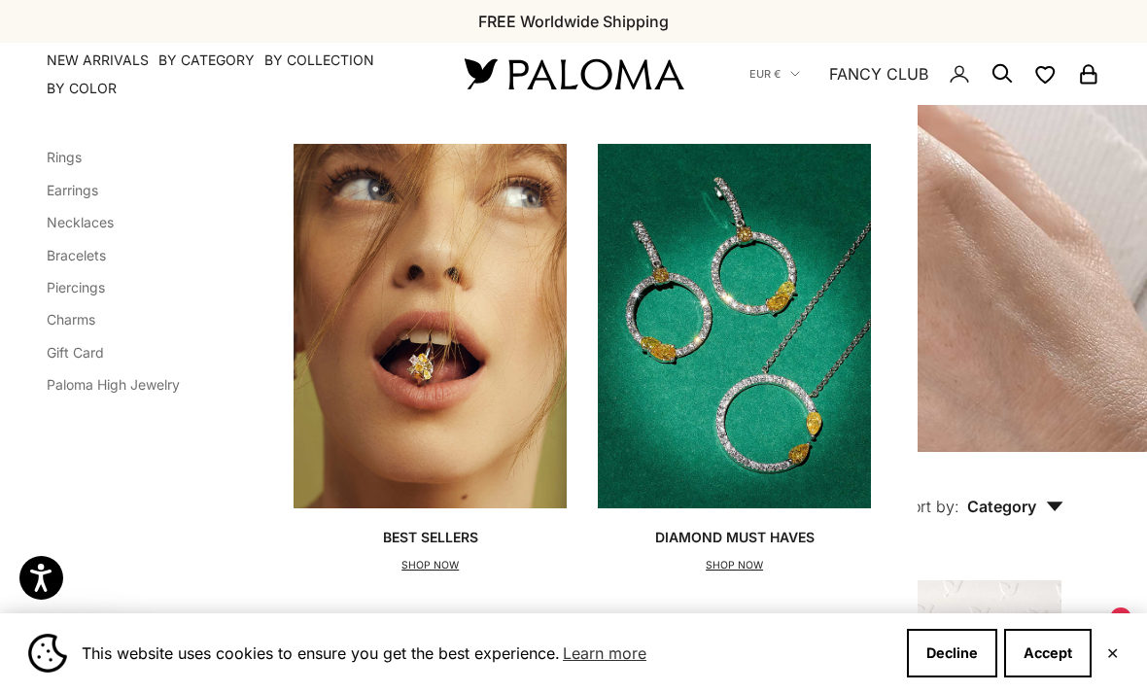
click at [71, 221] on link "Necklaces" at bounding box center [80, 222] width 67 height 17
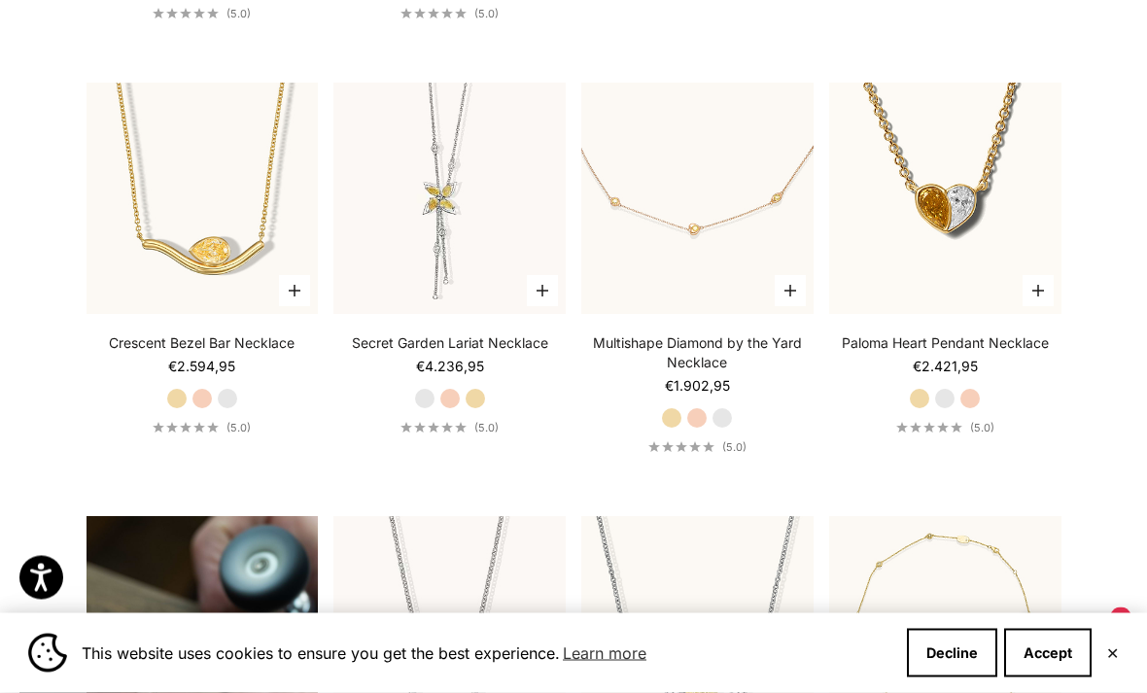
scroll to position [931, 0]
click at [498, 235] on video "#YellowGold\a#RoseGold\a#WhiteGold" at bounding box center [450, 200] width 256 height 256
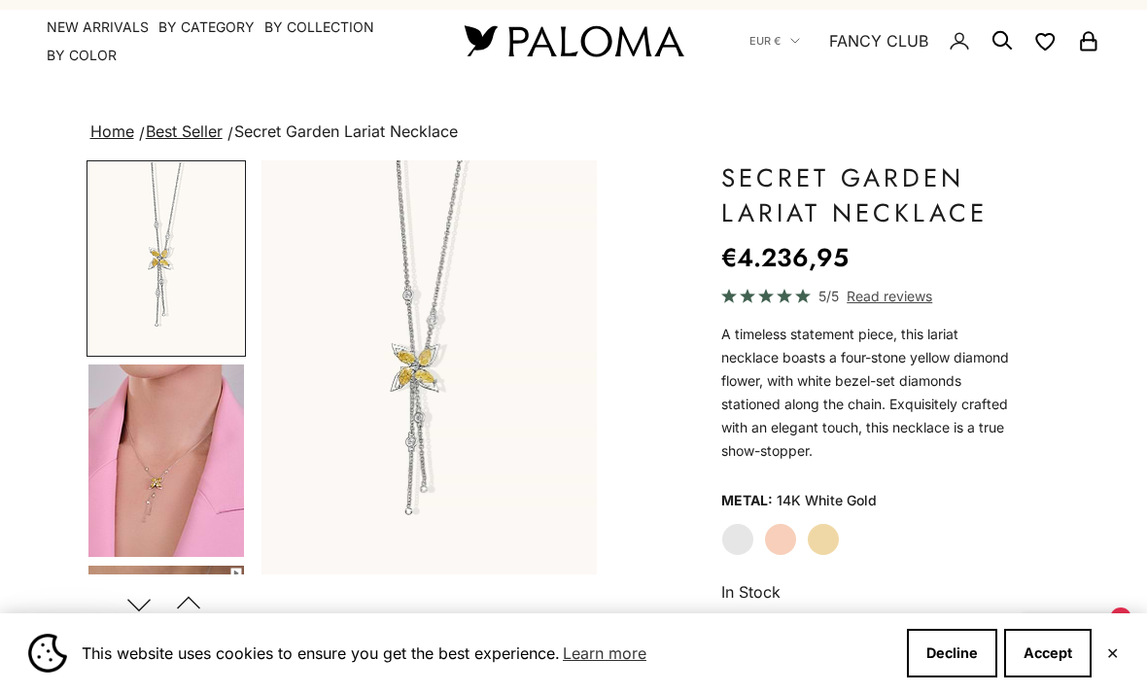
scroll to position [146, 0]
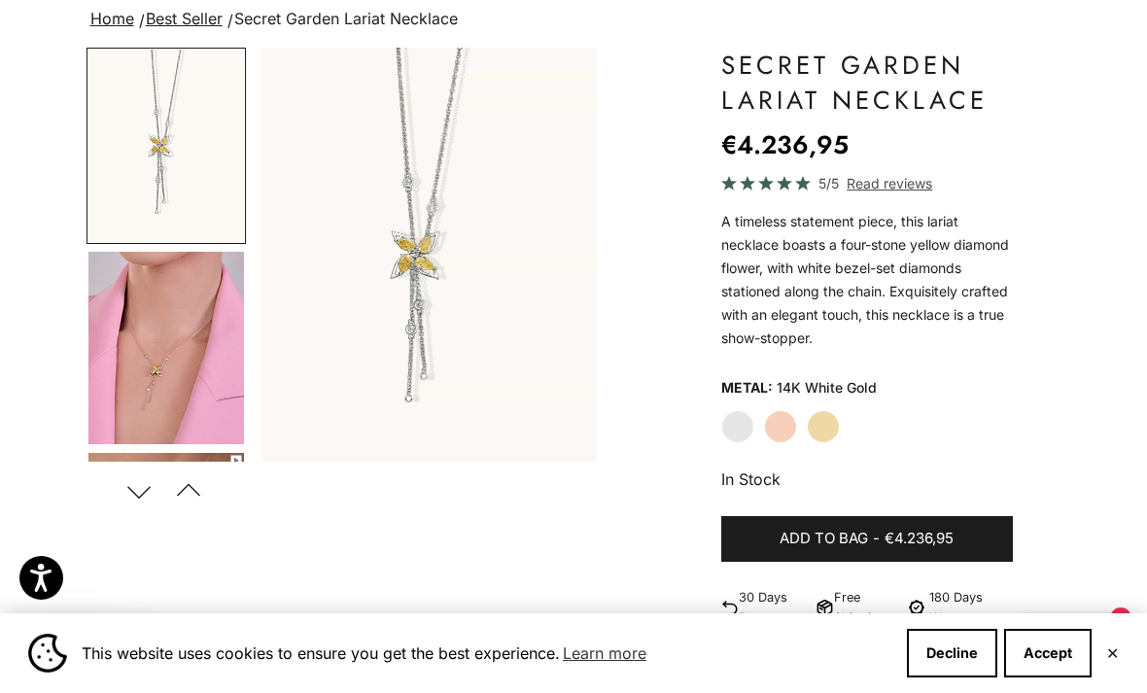
click at [113, 295] on img "Go to item 4" at bounding box center [166, 348] width 156 height 193
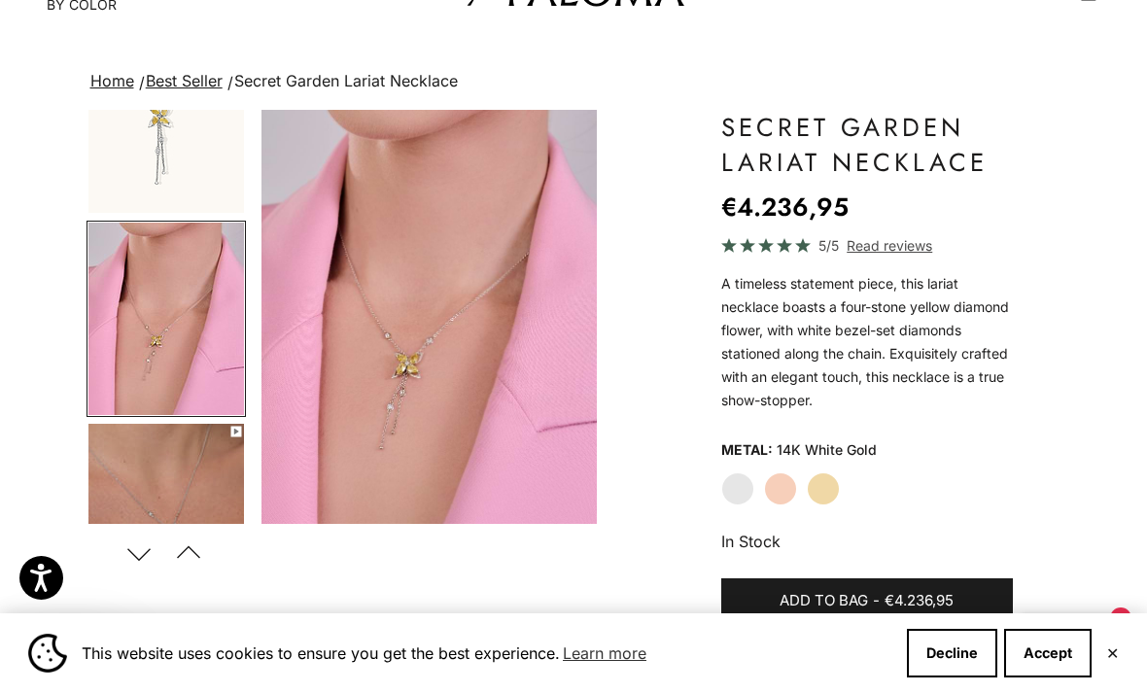
scroll to position [0, 0]
